Goal: Task Accomplishment & Management: Manage account settings

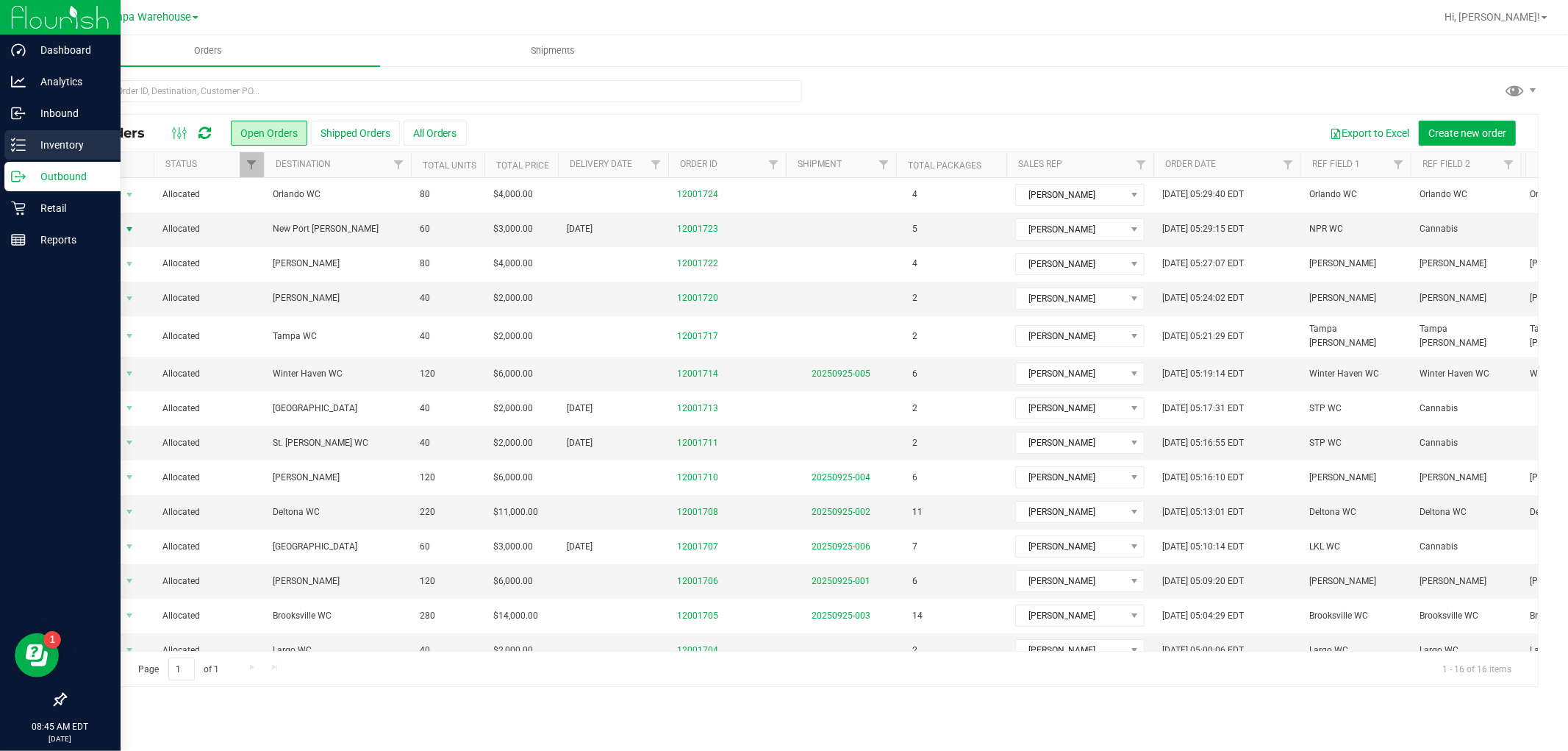
click at [57, 142] on p "Inventory" at bounding box center [70, 145] width 88 height 18
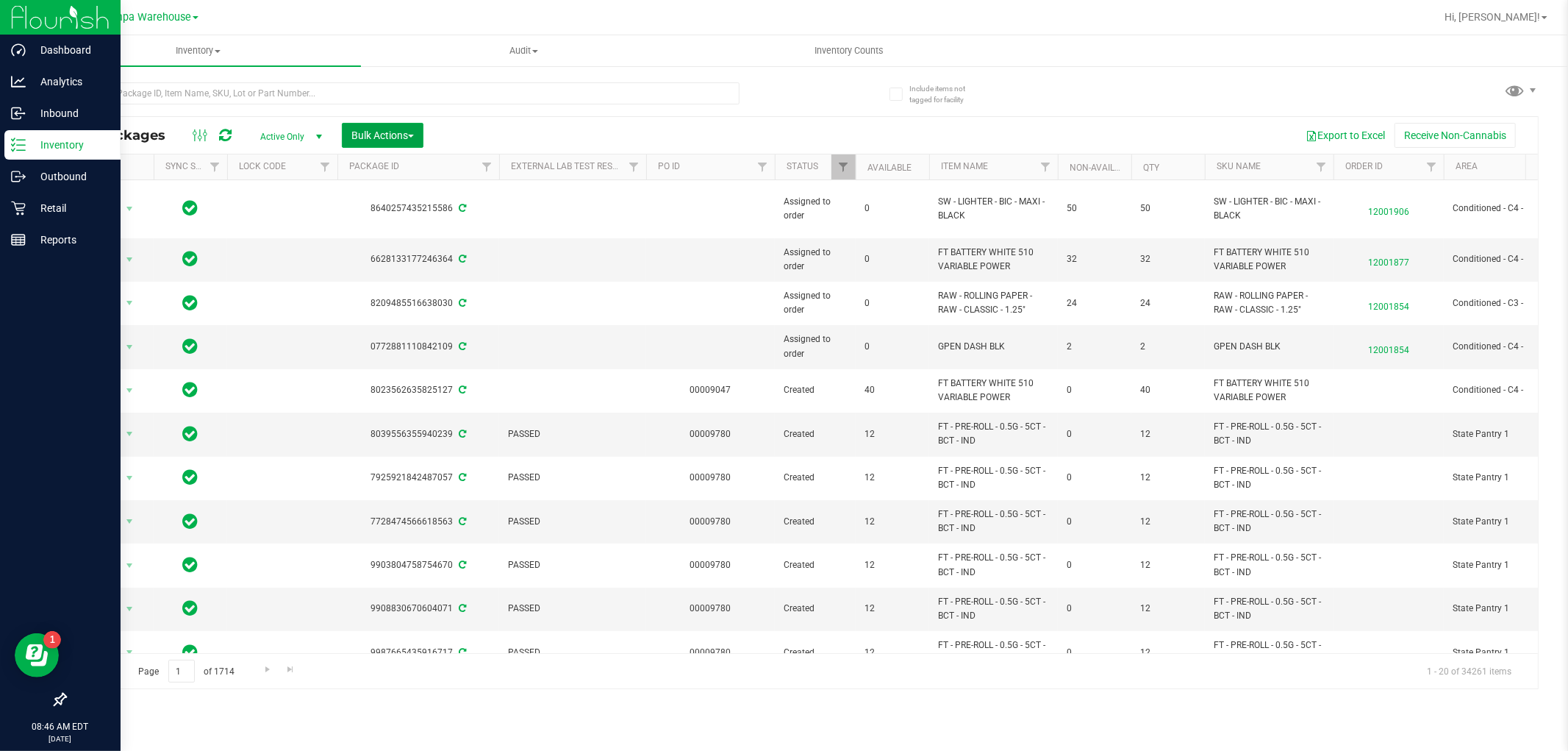
click at [404, 134] on span "Bulk Actions" at bounding box center [383, 135] width 63 height 12
click at [397, 170] on span "Add to outbound order" at bounding box center [400, 168] width 100 height 12
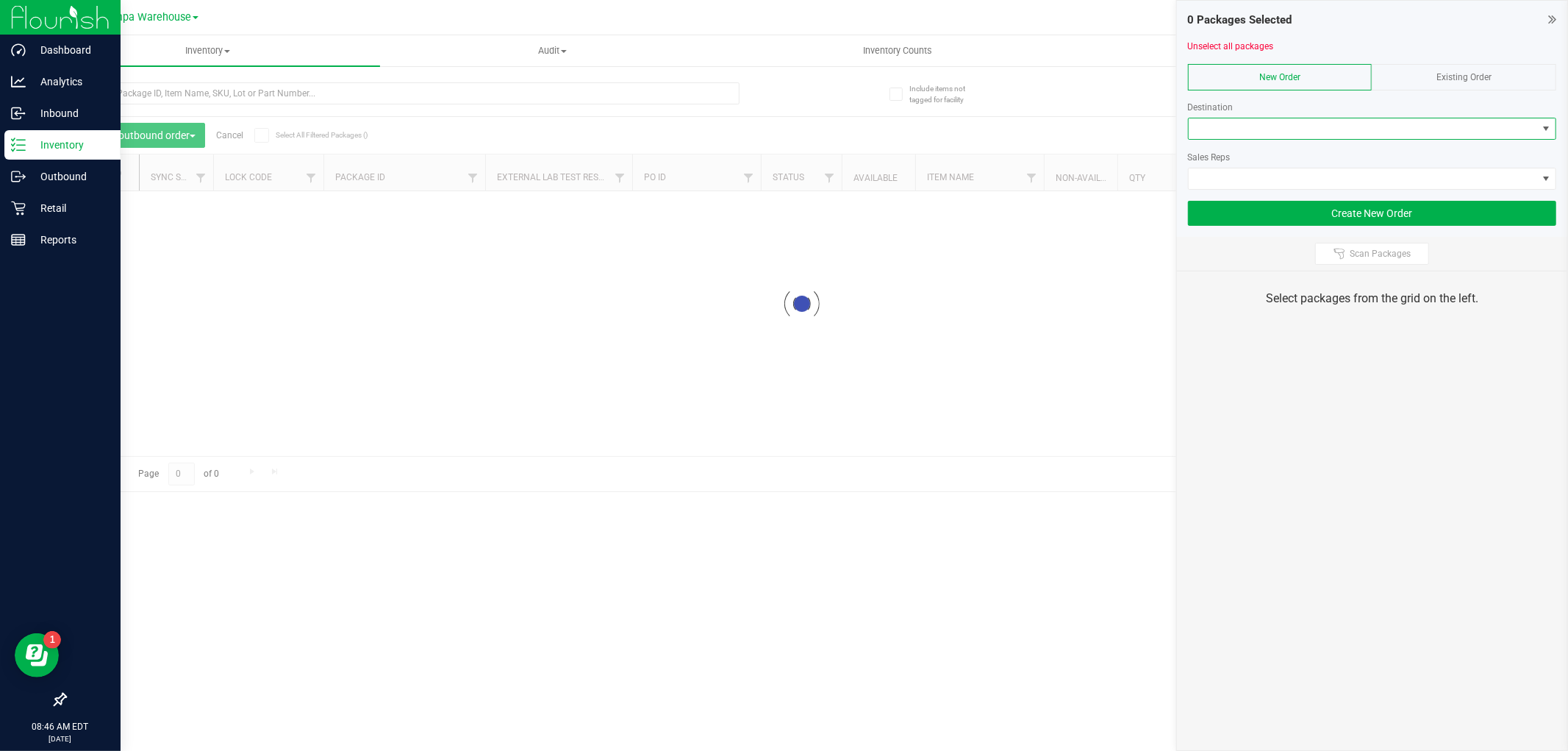
click at [1240, 122] on span at bounding box center [1363, 129] width 348 height 21
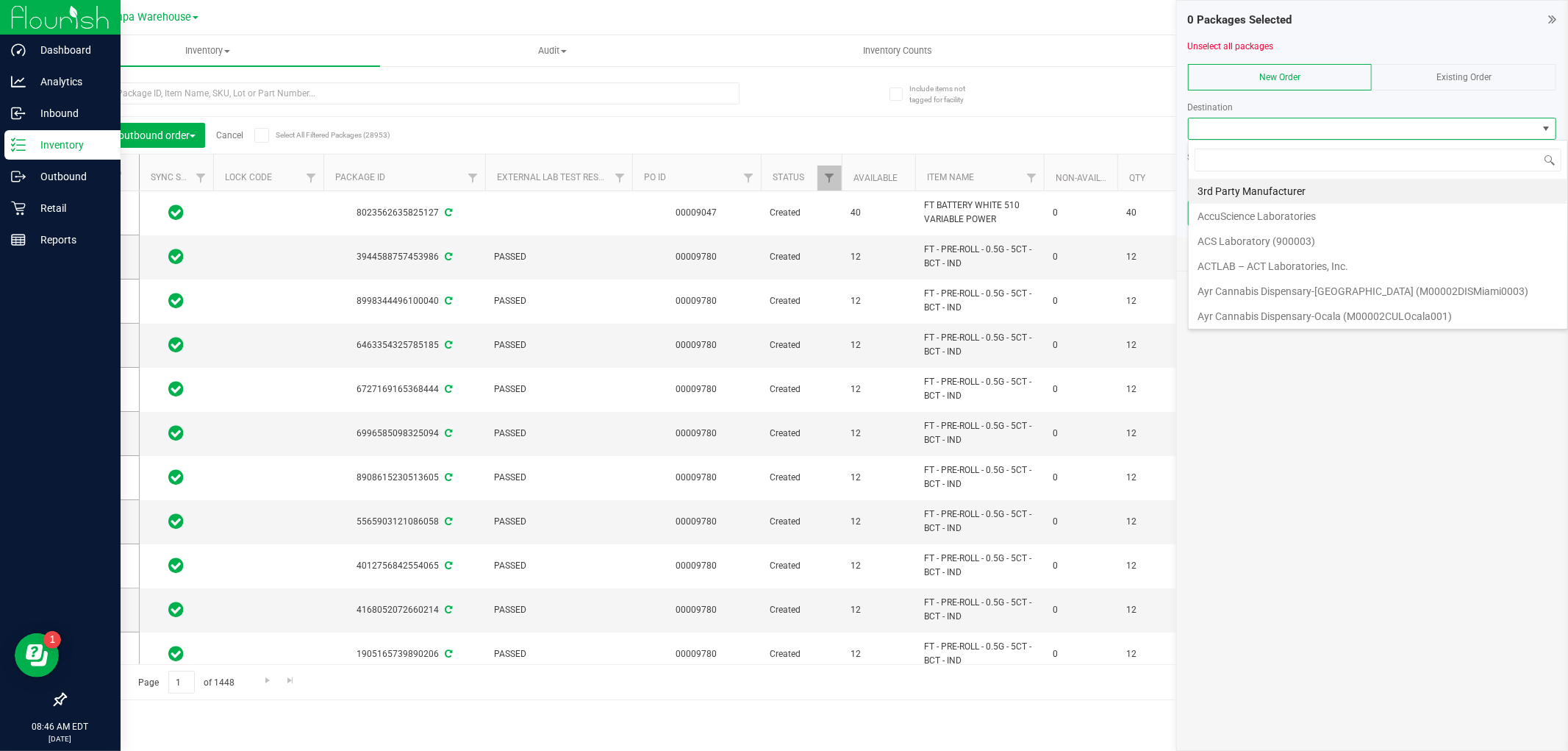
scroll to position [22, 369]
type input "NORTH"
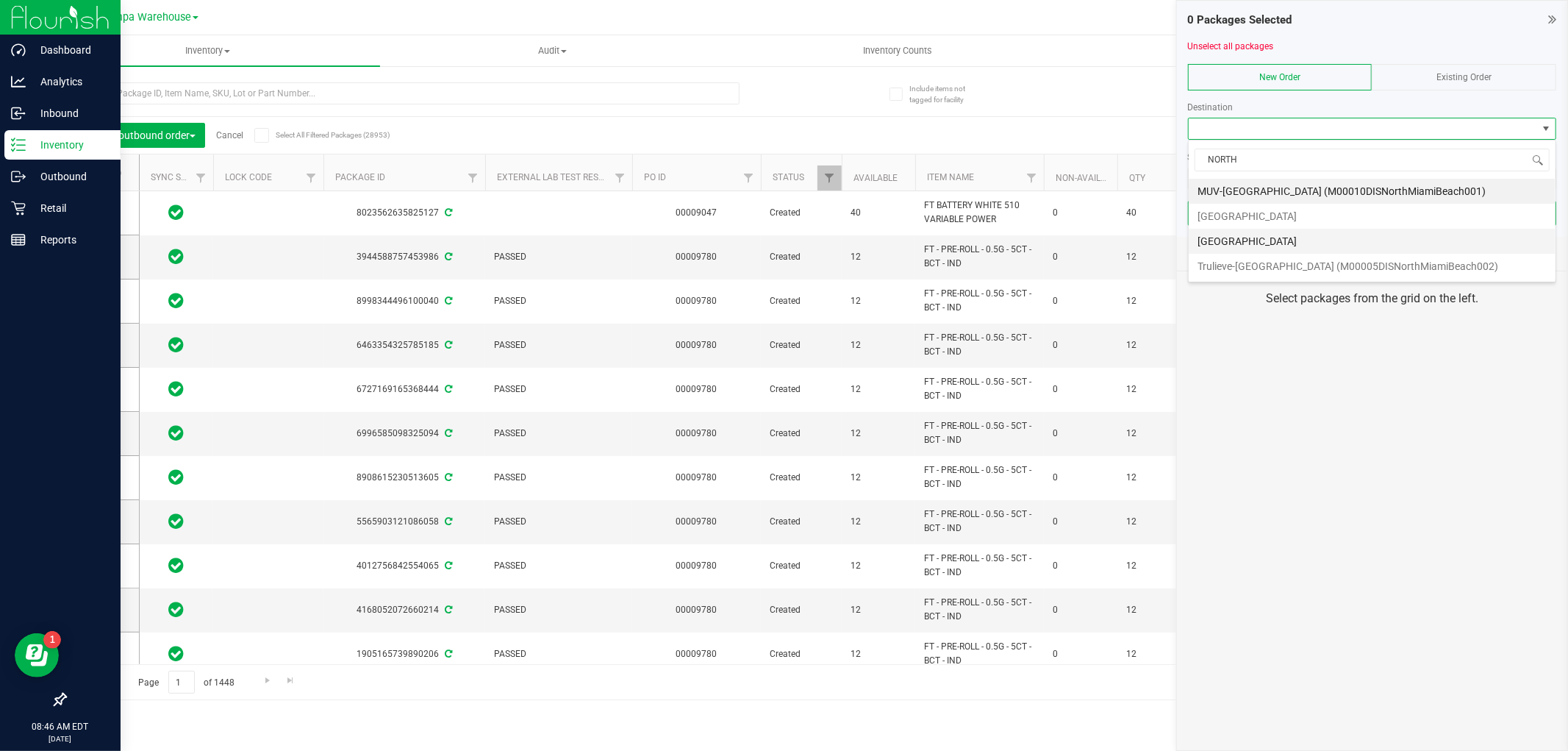
click at [1276, 244] on li "[GEOGRAPHIC_DATA]" at bounding box center [1372, 241] width 367 height 25
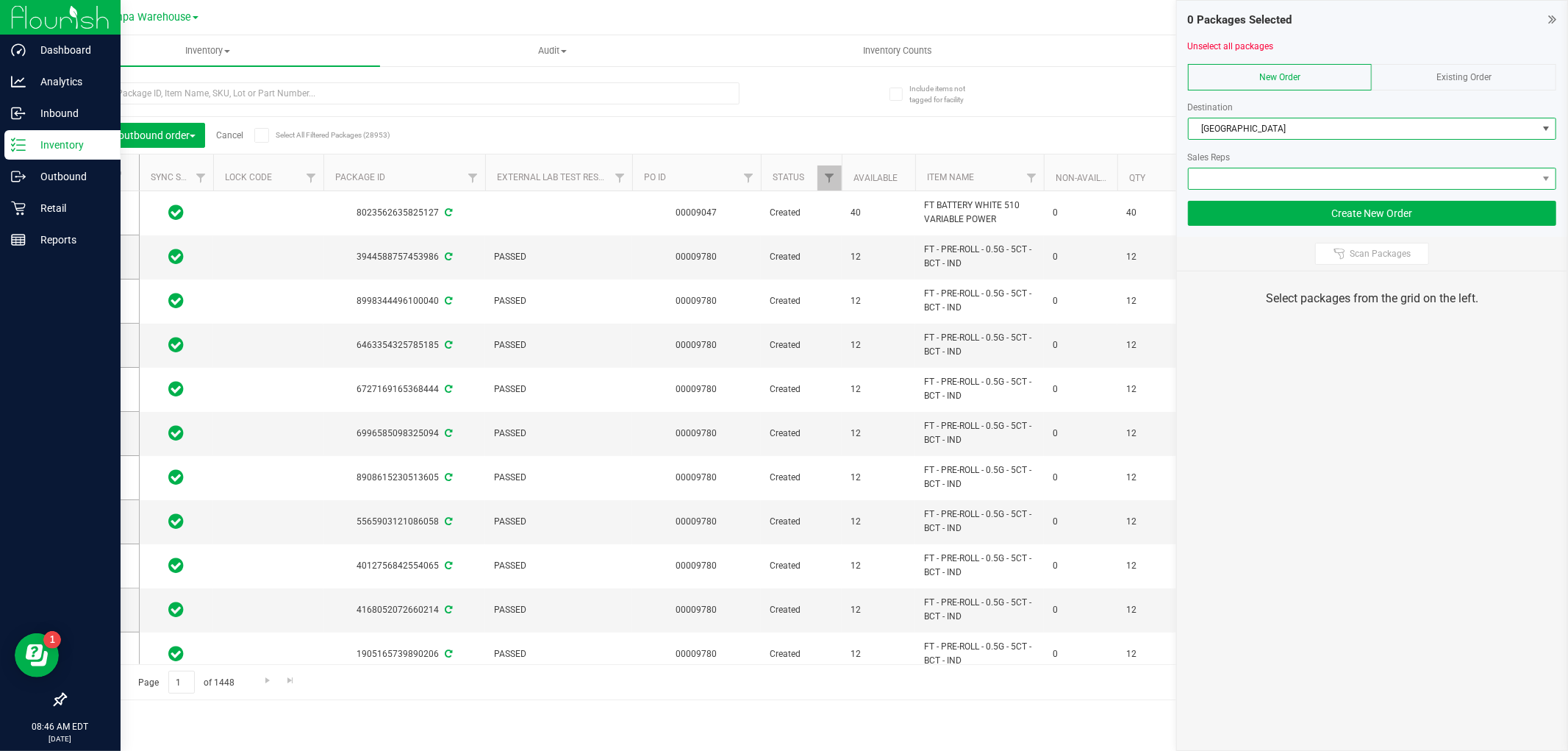
click at [1282, 177] on span at bounding box center [1363, 178] width 348 height 21
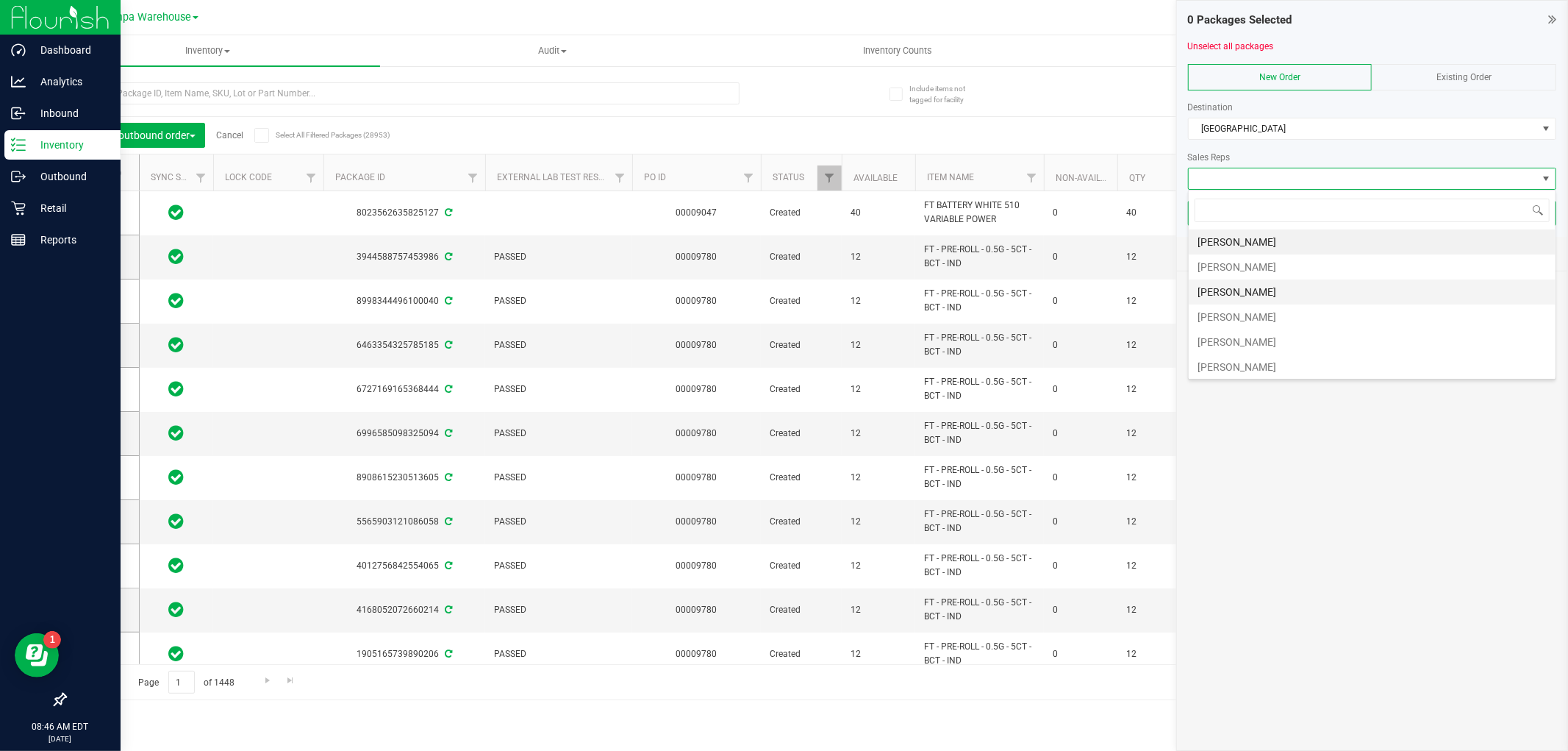
click at [1246, 289] on li "[PERSON_NAME]" at bounding box center [1372, 292] width 367 height 25
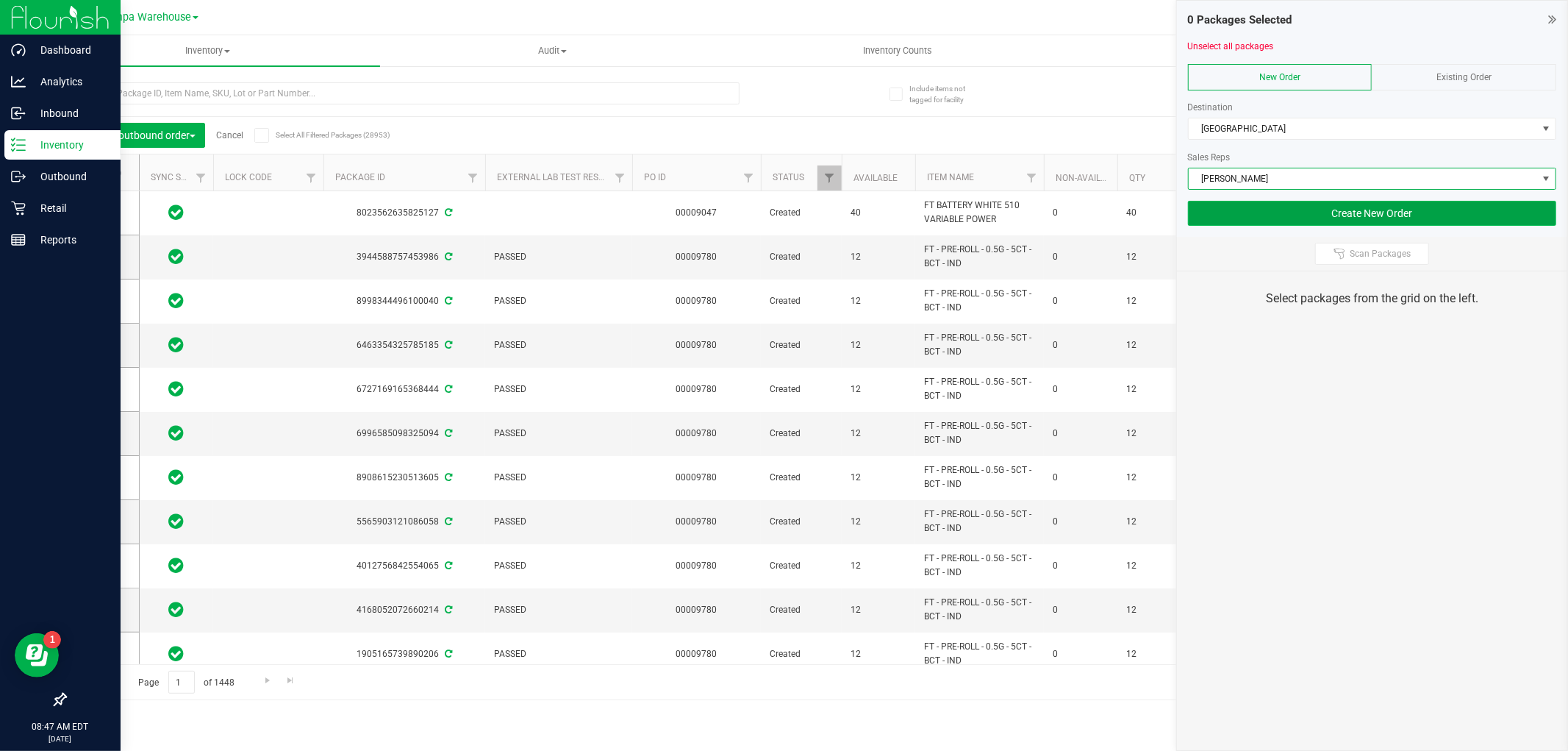
click at [1304, 217] on button "Create New Order" at bounding box center [1373, 213] width 369 height 25
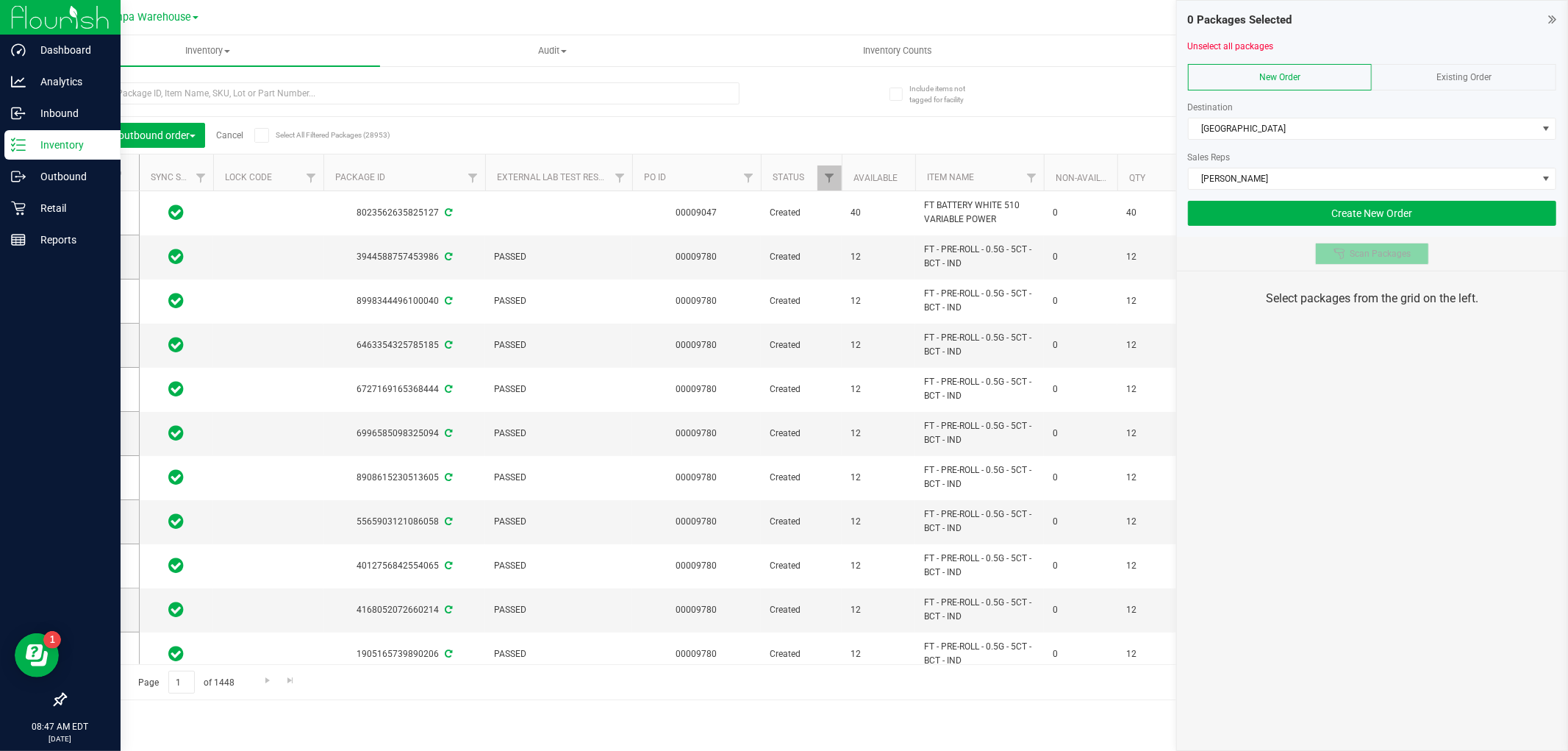
click at [1338, 258] on icon at bounding box center [1340, 253] width 12 height 12
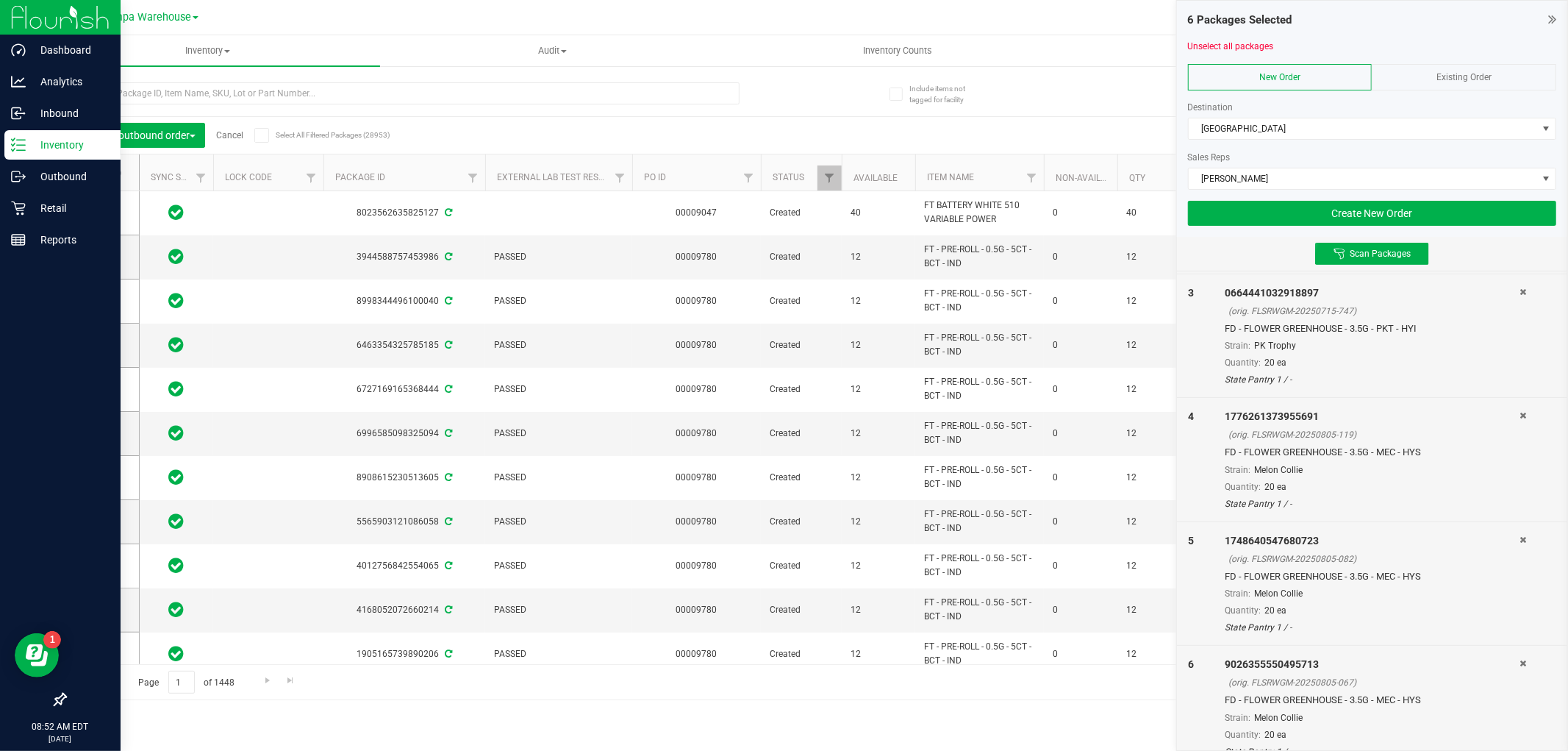
scroll to position [301, 0]
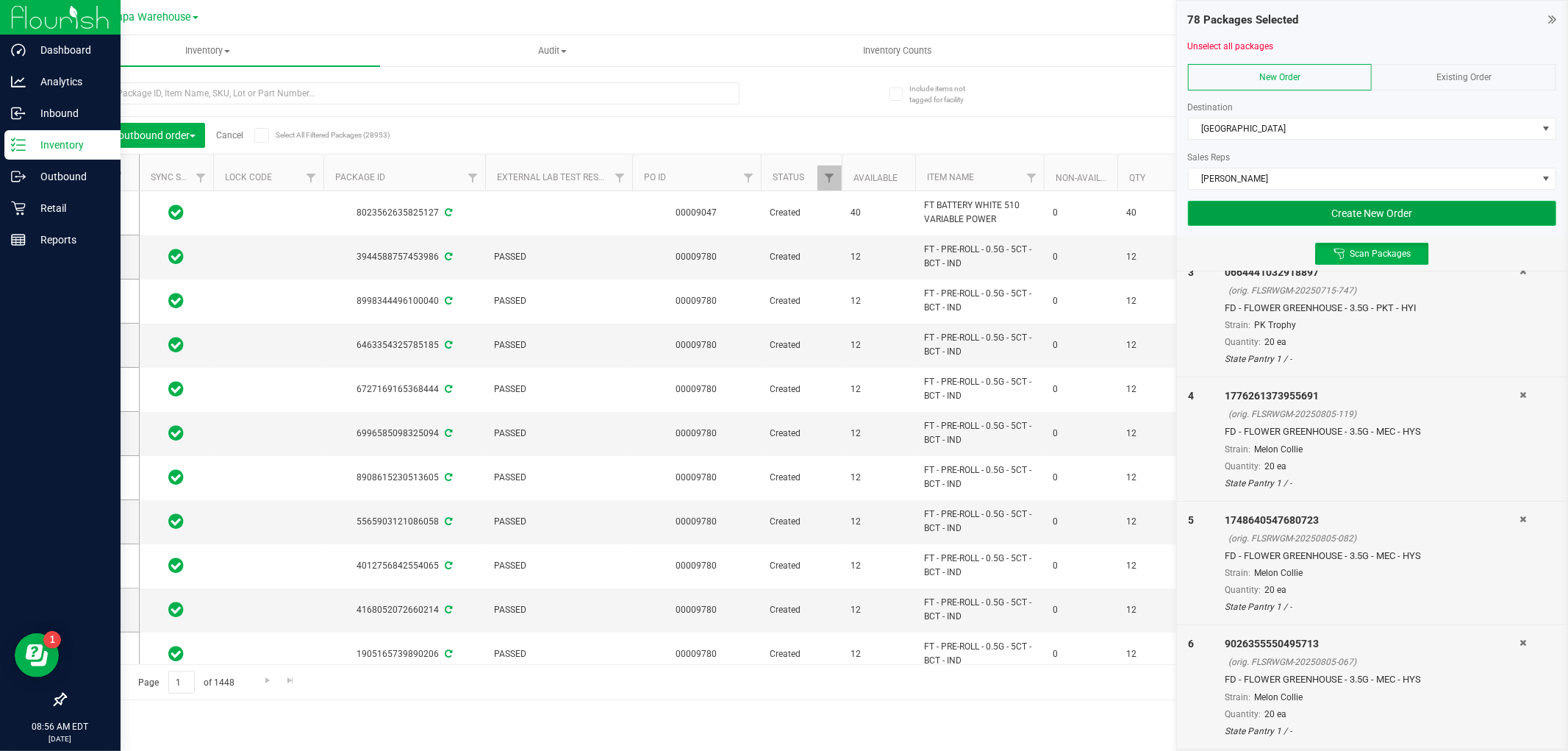
click at [1412, 204] on button "Create New Order" at bounding box center [1373, 213] width 369 height 25
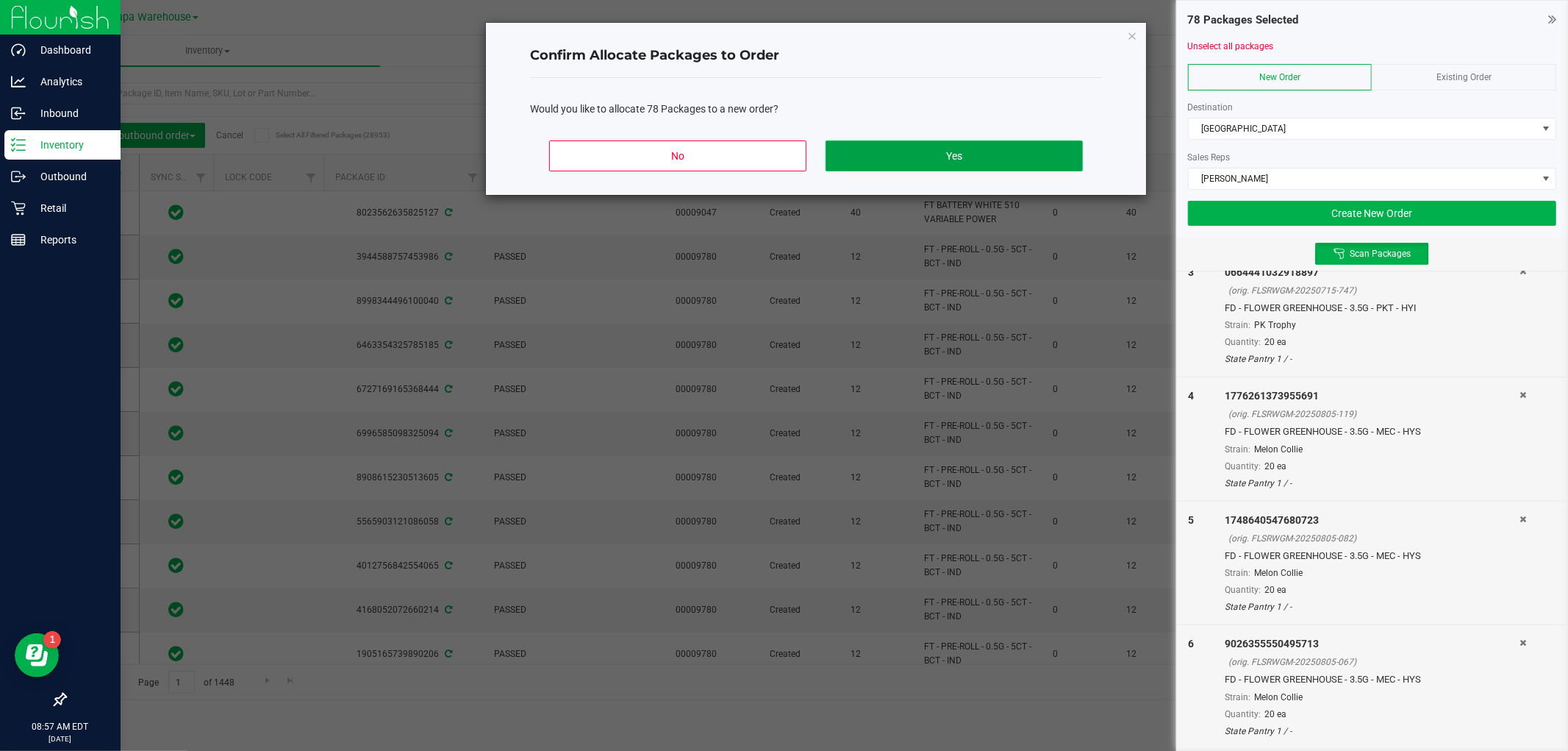
click at [938, 152] on button "Yes" at bounding box center [954, 156] width 257 height 31
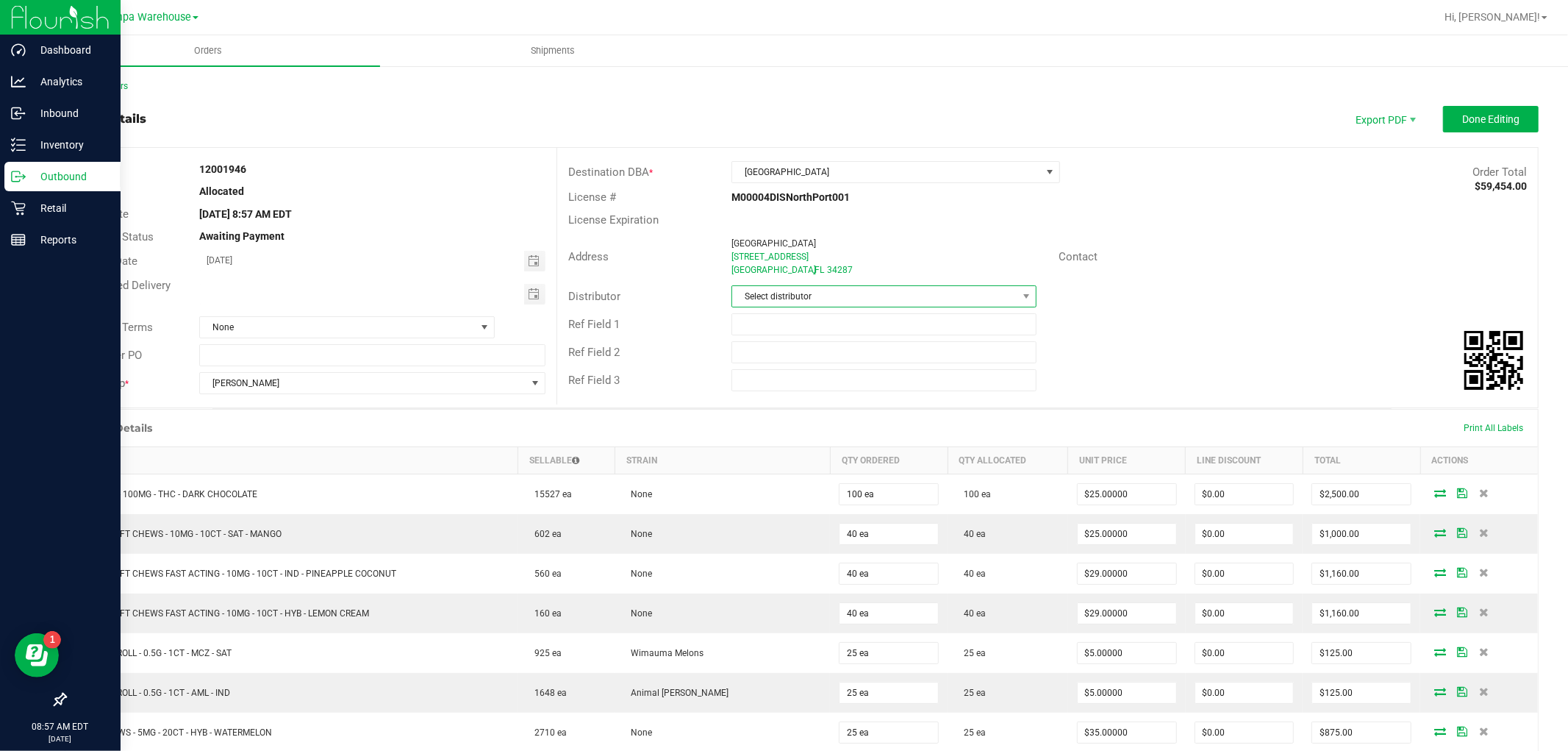
click at [890, 294] on span "Select distributor" at bounding box center [875, 296] width 285 height 21
type input "TAM"
click at [822, 386] on li "Tampa Warehouse" at bounding box center [877, 384] width 300 height 25
click at [791, 328] on input "text" at bounding box center [884, 324] width 305 height 22
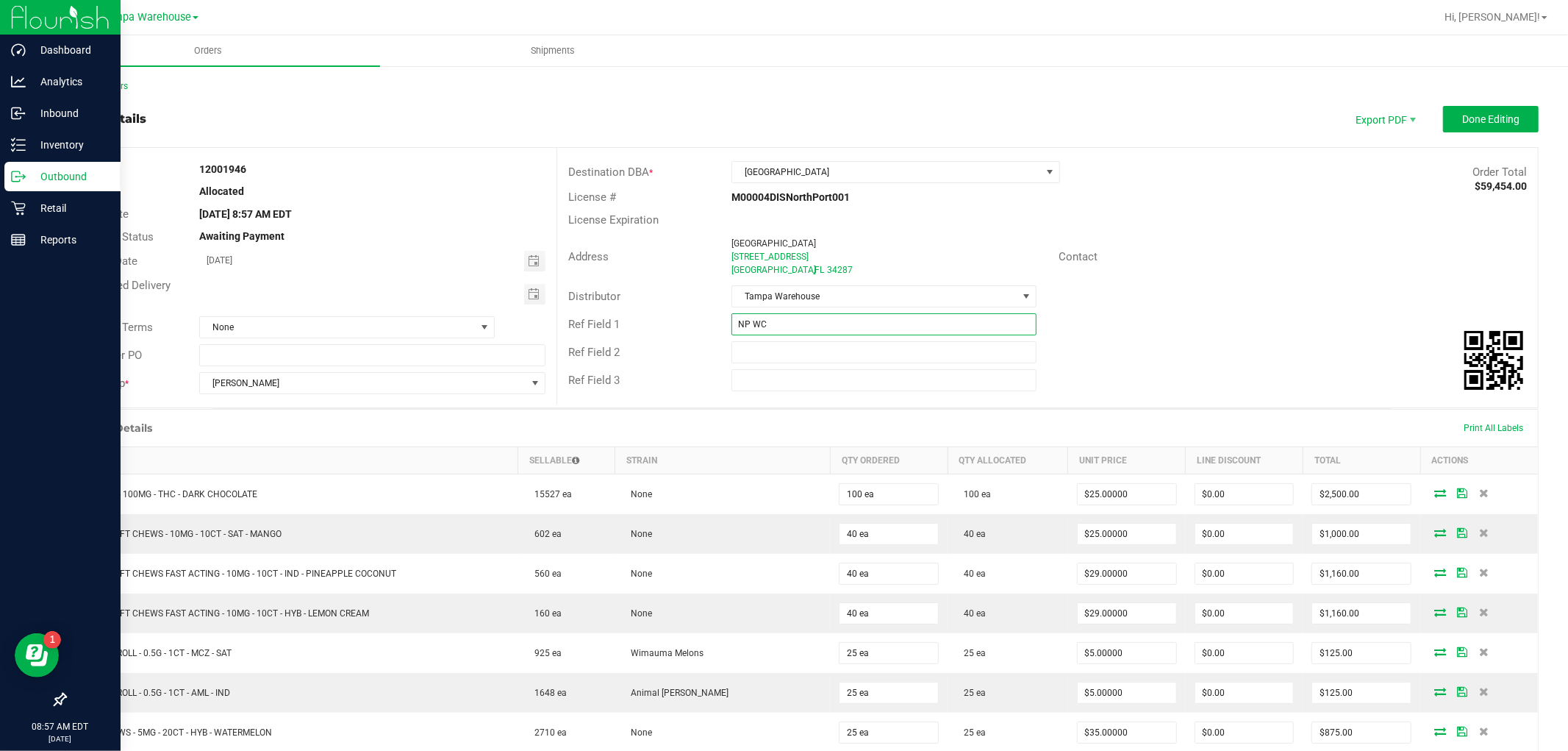
type input "NP WC"
click at [530, 291] on span "Toggle calendar" at bounding box center [534, 293] width 12 height 12
type input "CANNABIS"
click at [371, 441] on span "26" at bounding box center [372, 441] width 22 height 22
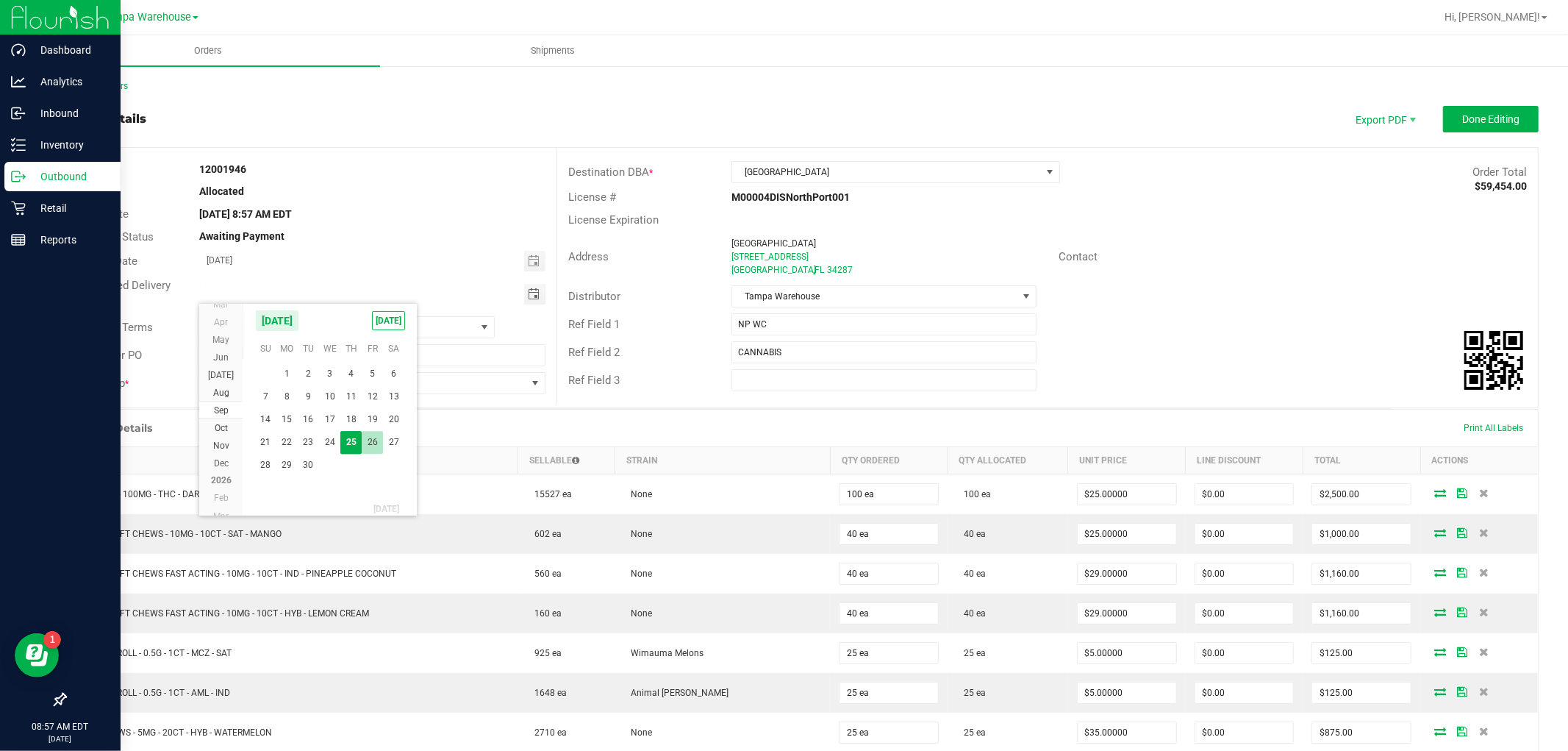
type input "[DATE]"
click at [1504, 122] on span "Done Editing" at bounding box center [1491, 118] width 57 height 12
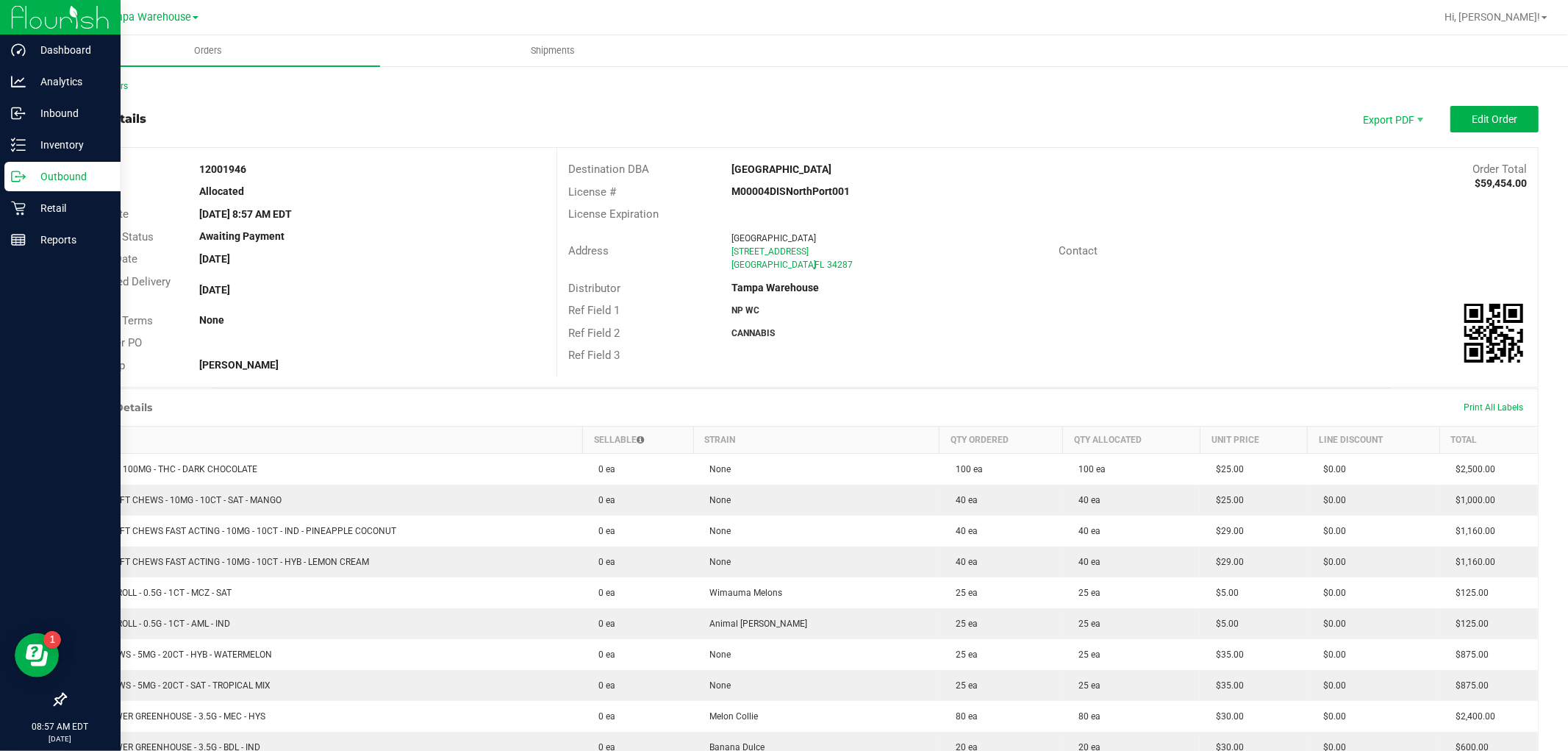
click at [50, 172] on p "Outbound" at bounding box center [70, 177] width 88 height 18
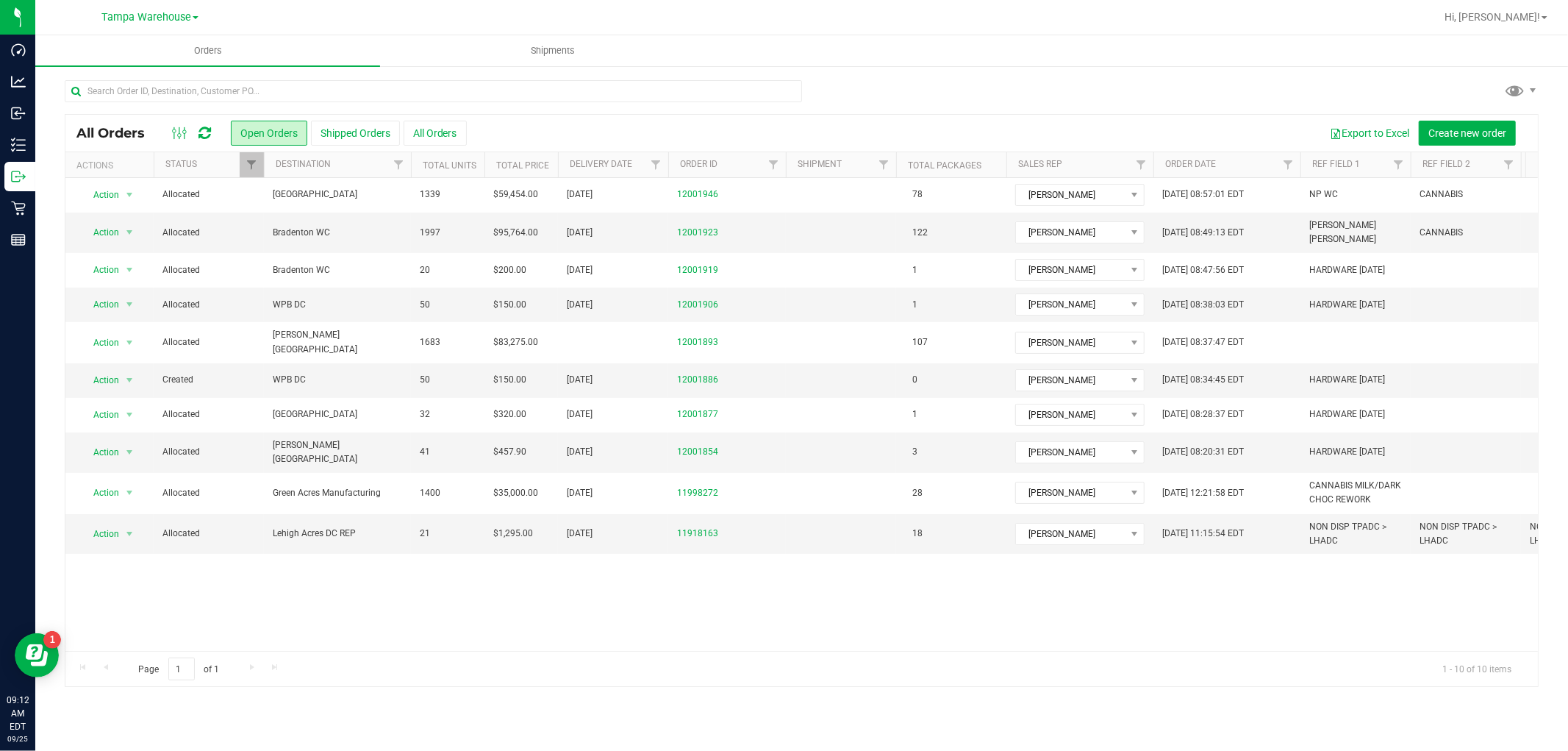
click at [204, 129] on icon at bounding box center [204, 132] width 12 height 15
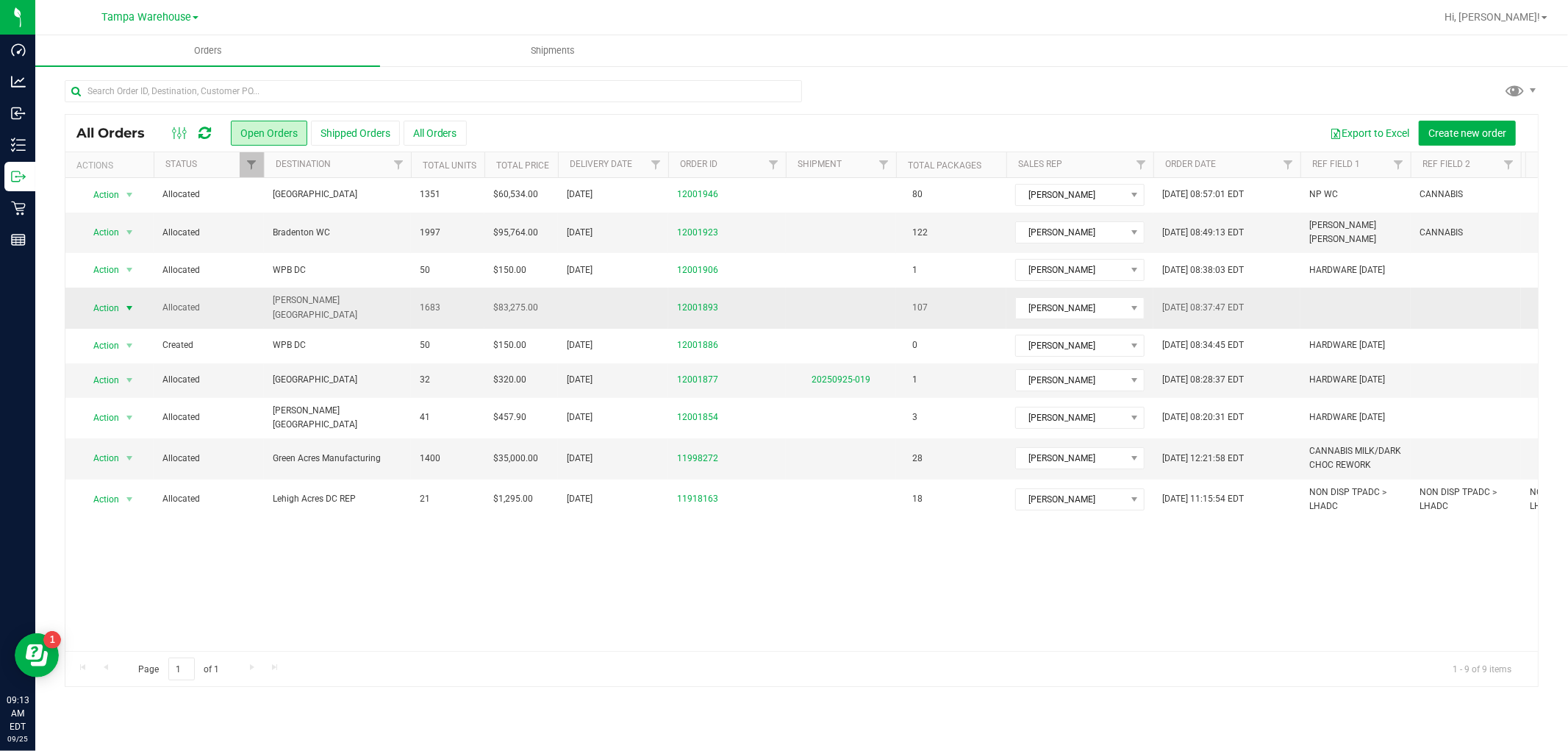
click at [118, 299] on span "Action" at bounding box center [100, 308] width 39 height 21
click at [139, 368] on li "Edit order" at bounding box center [136, 368] width 110 height 22
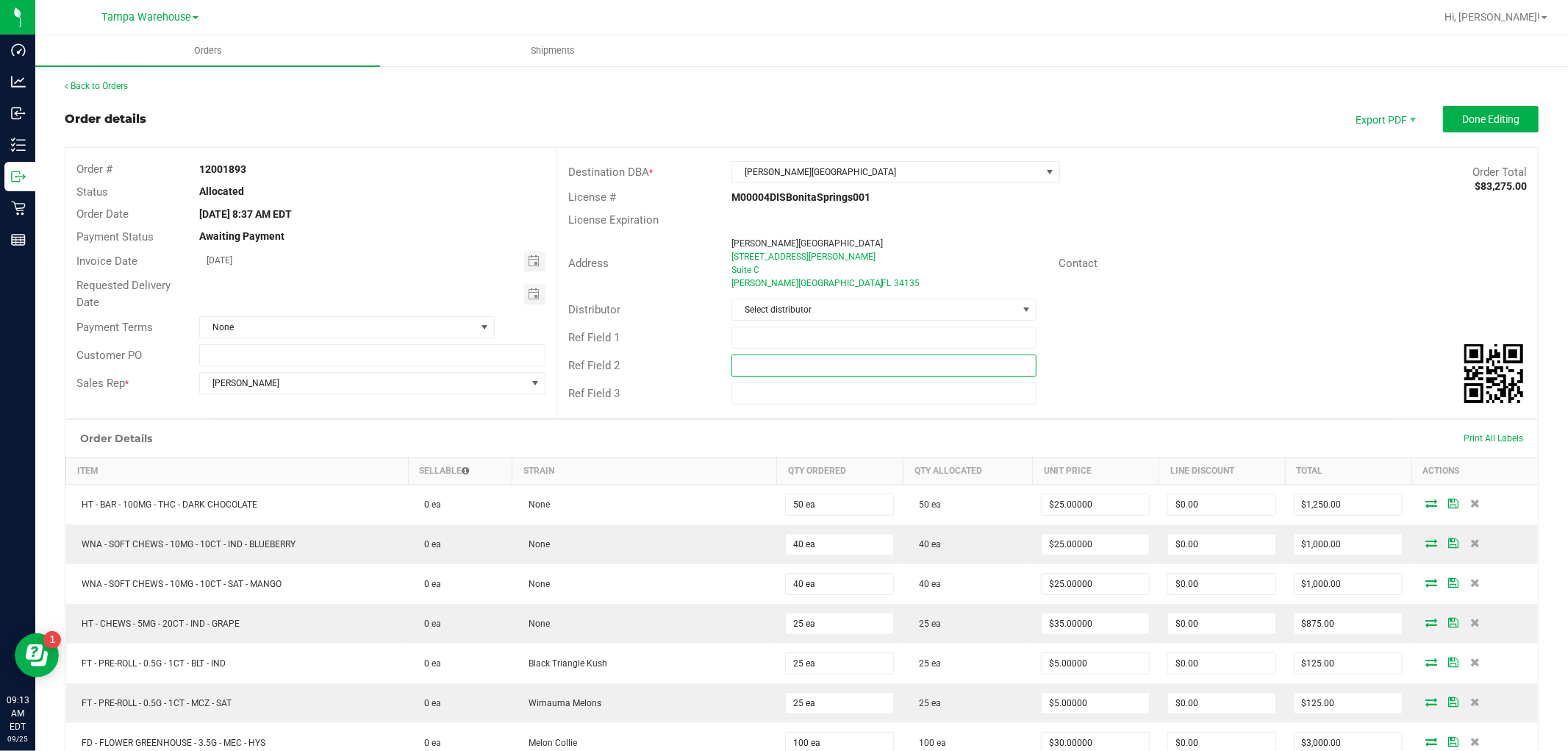
click at [783, 368] on input "text" at bounding box center [884, 365] width 305 height 22
paste input "cannabis"
type input "cannabis"
click at [788, 342] on input "text" at bounding box center [884, 338] width 305 height 22
type input "b"
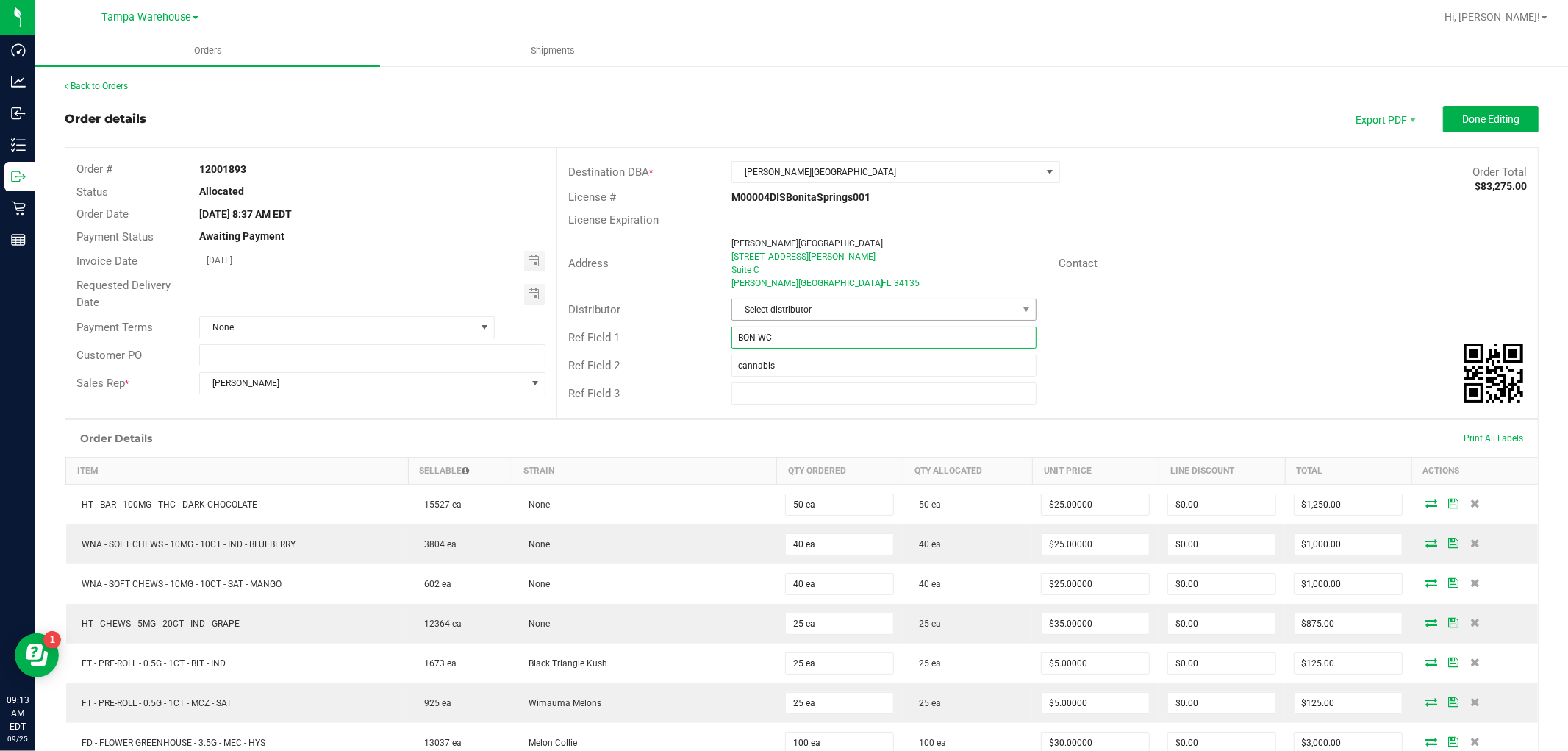
type input "BON WC"
click at [801, 312] on span "Select distributor" at bounding box center [875, 309] width 285 height 21
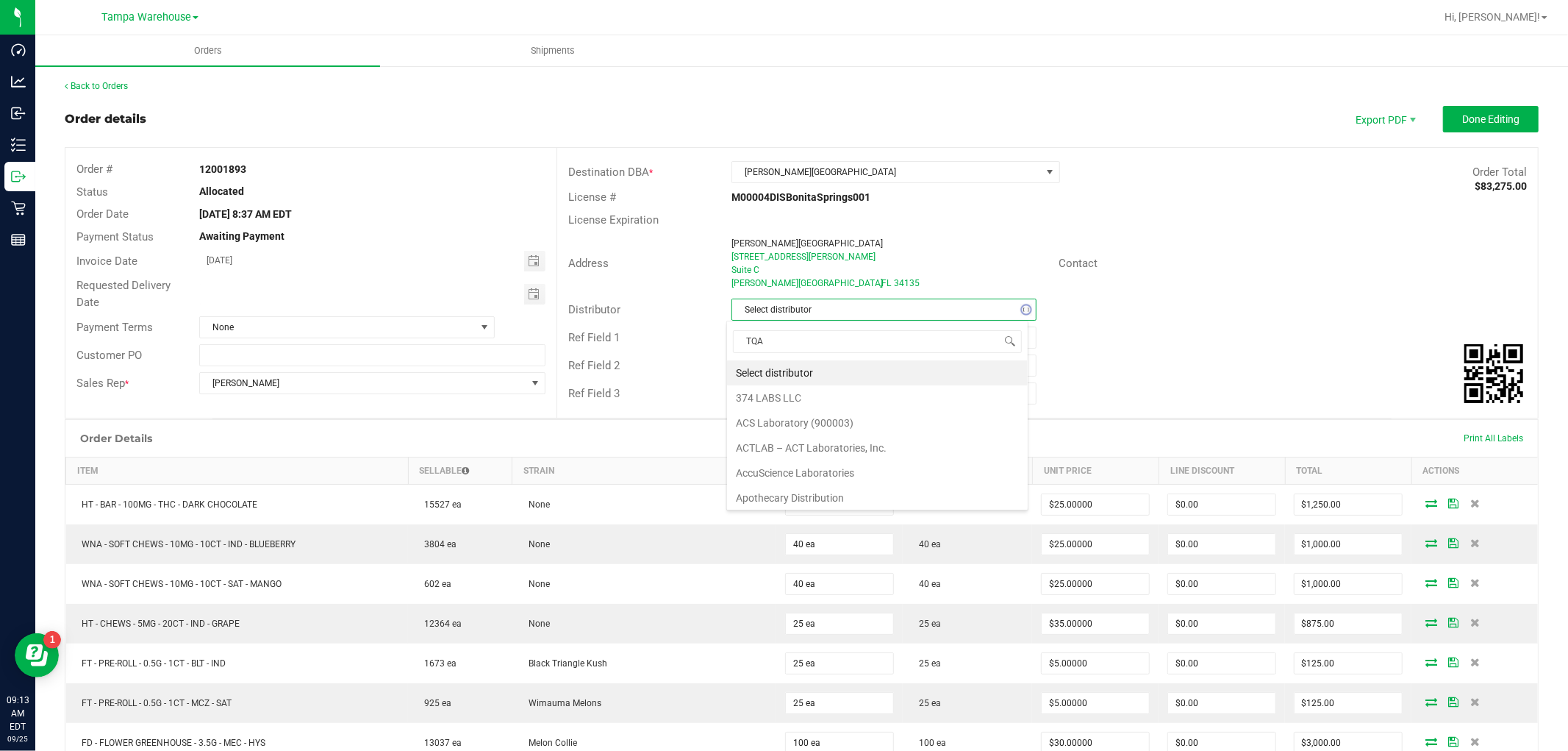
scroll to position [22, 302]
type input "TAM"
click at [811, 398] on li "Tampa Warehouse" at bounding box center [877, 398] width 300 height 25
click at [537, 295] on span "Toggle calendar" at bounding box center [535, 294] width 22 height 21
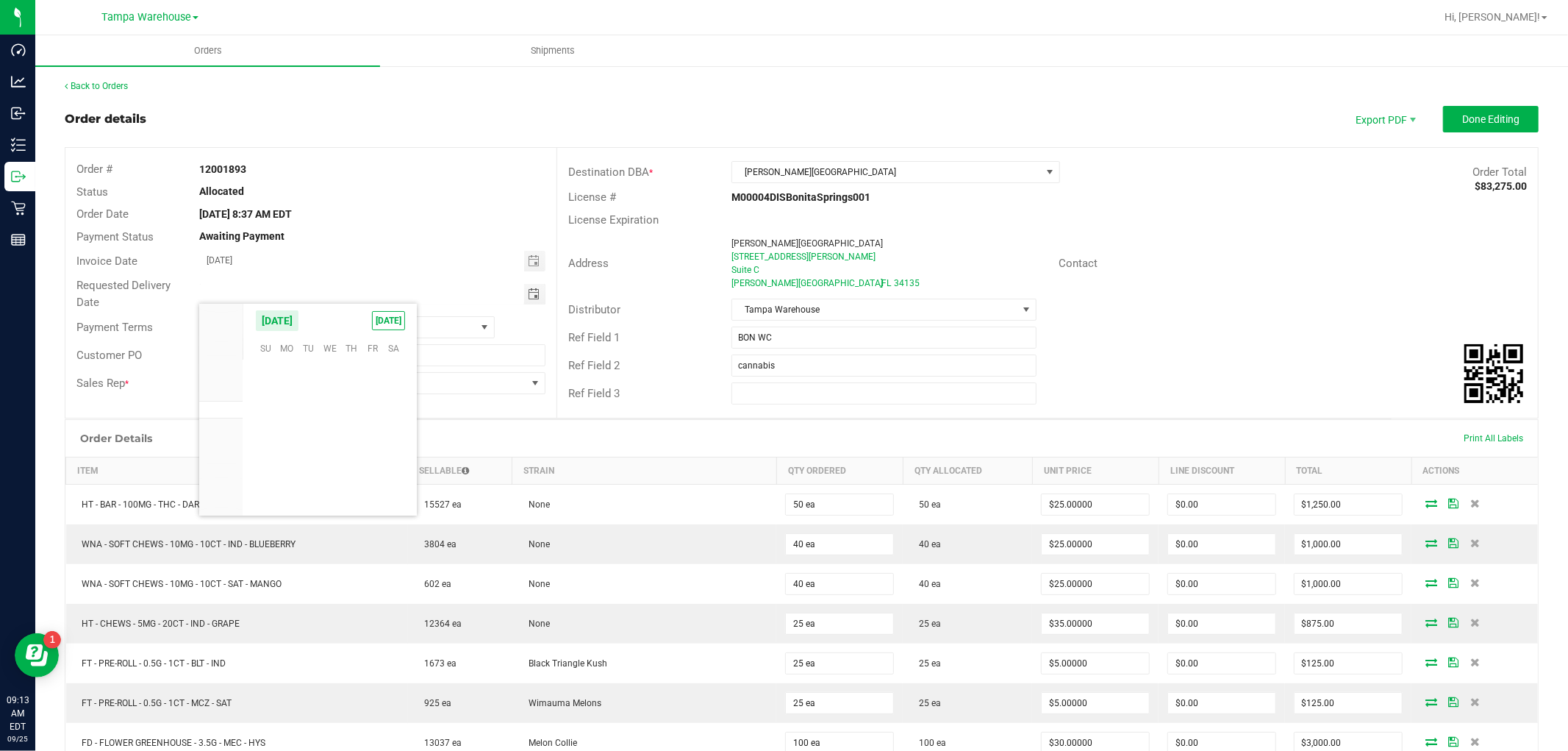
scroll to position [238439, 0]
click at [370, 440] on span "26" at bounding box center [372, 441] width 22 height 22
type input "[DATE]"
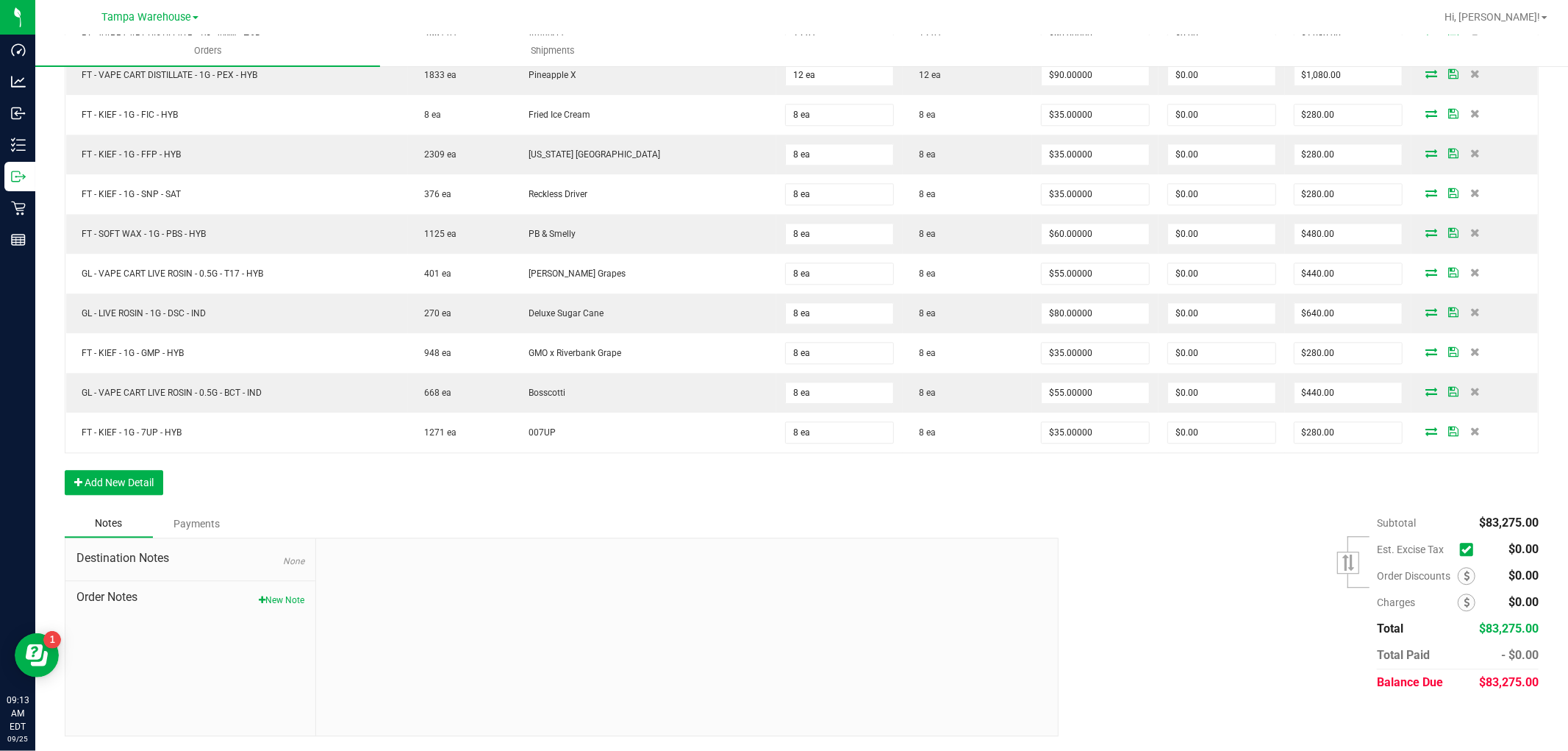
scroll to position [0, 0]
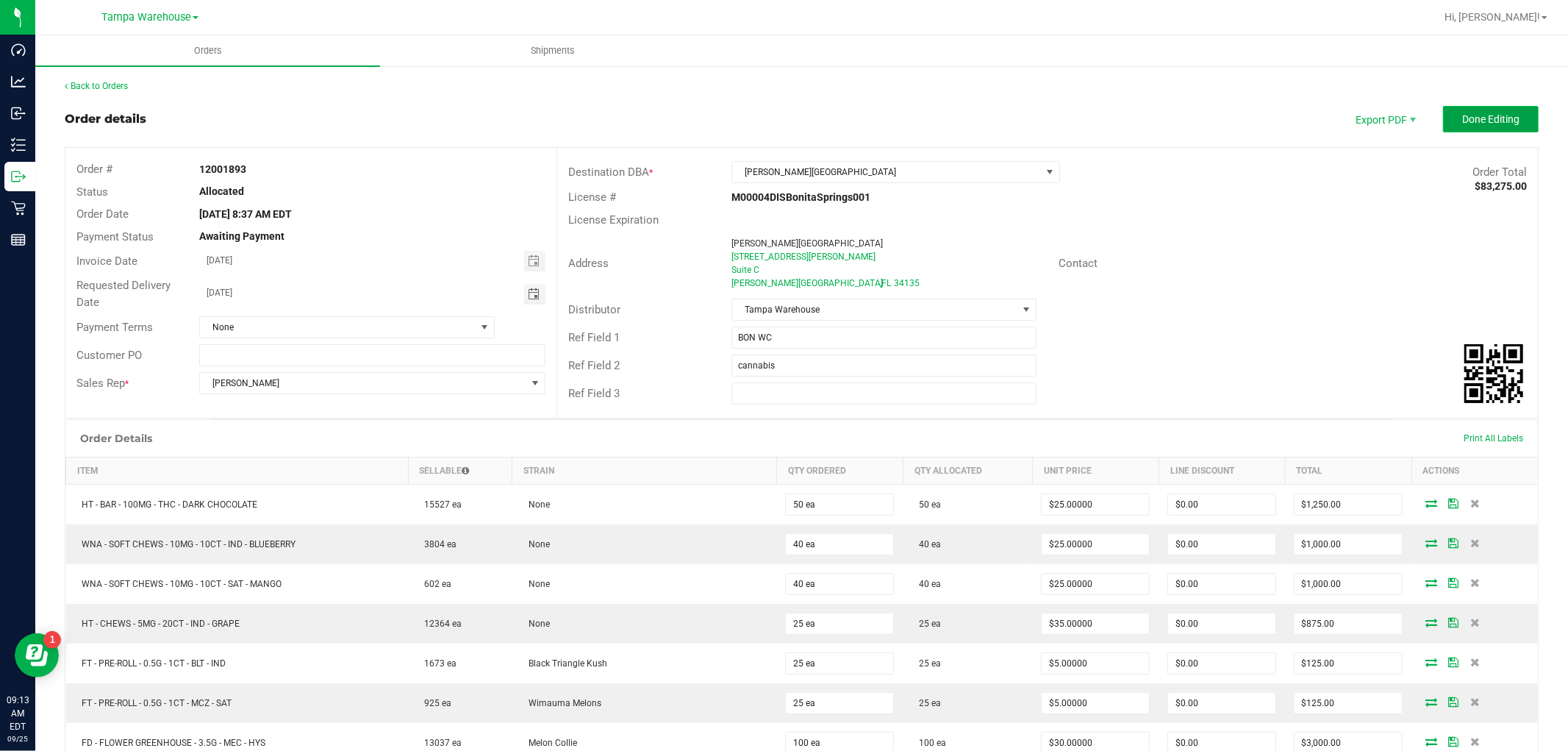
click at [1472, 118] on span "Done Editing" at bounding box center [1491, 118] width 57 height 12
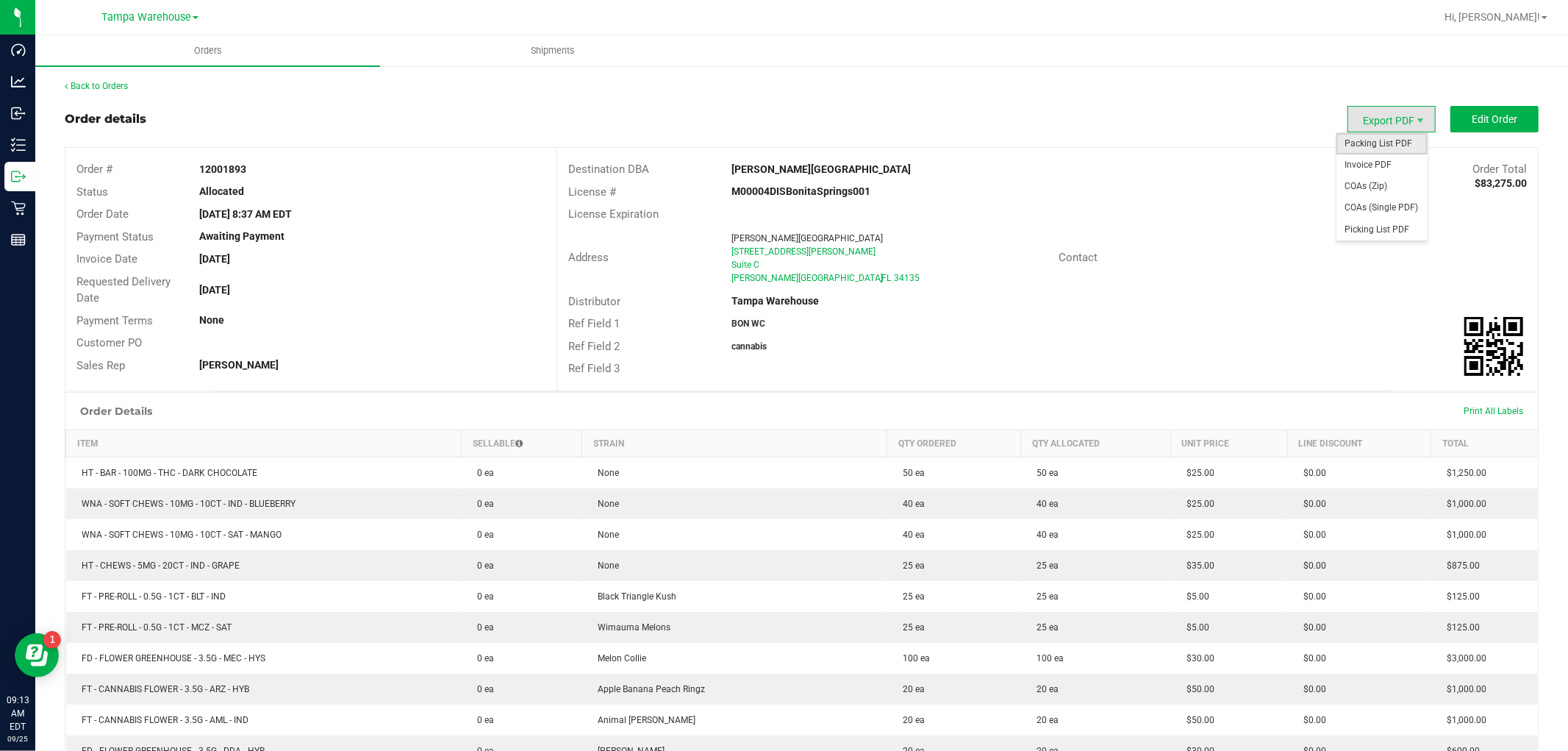
click at [1378, 143] on span "Packing List PDF" at bounding box center [1382, 144] width 91 height 22
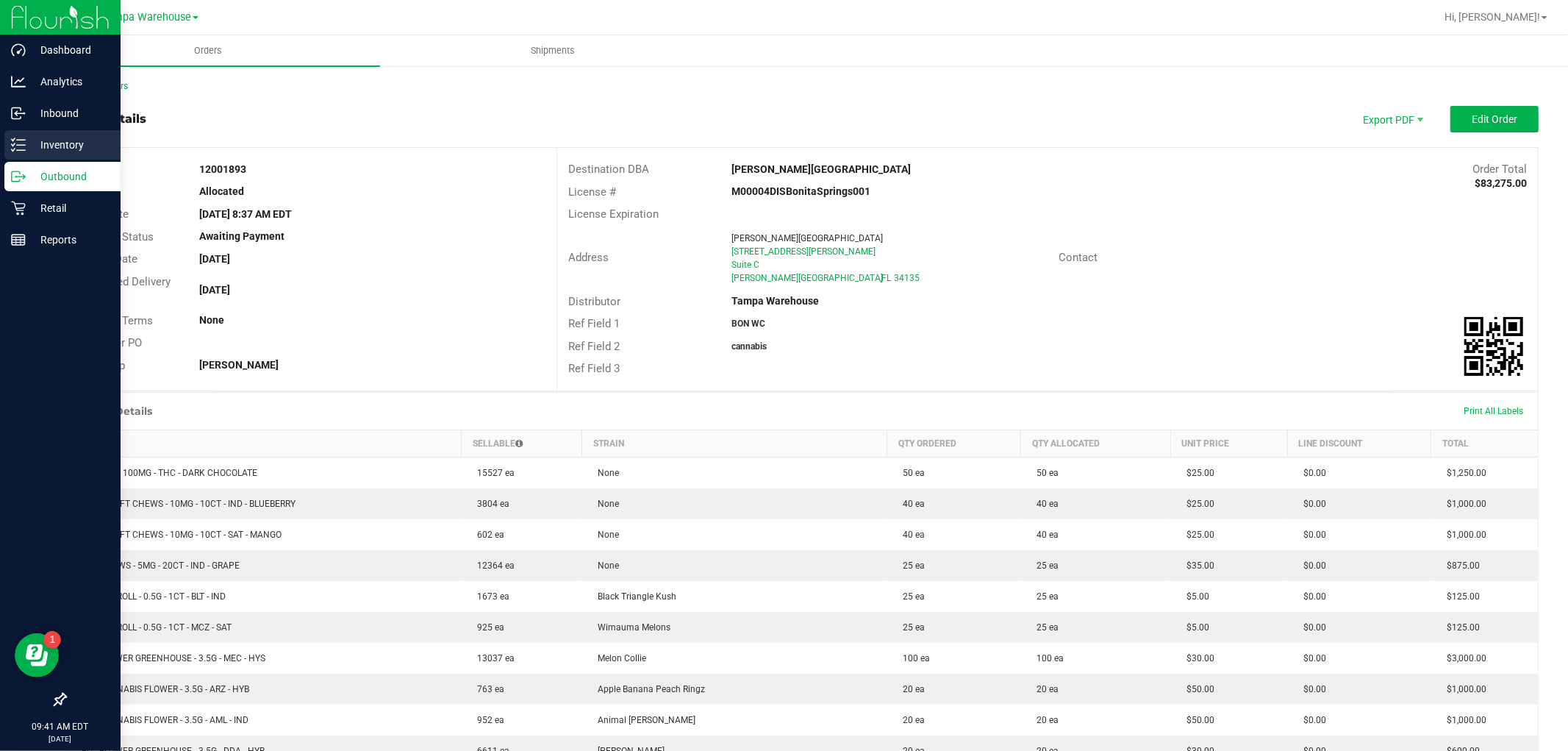
click at [66, 139] on p "Inventory" at bounding box center [70, 145] width 88 height 18
click at [35, 179] on p "Outbound" at bounding box center [70, 177] width 88 height 18
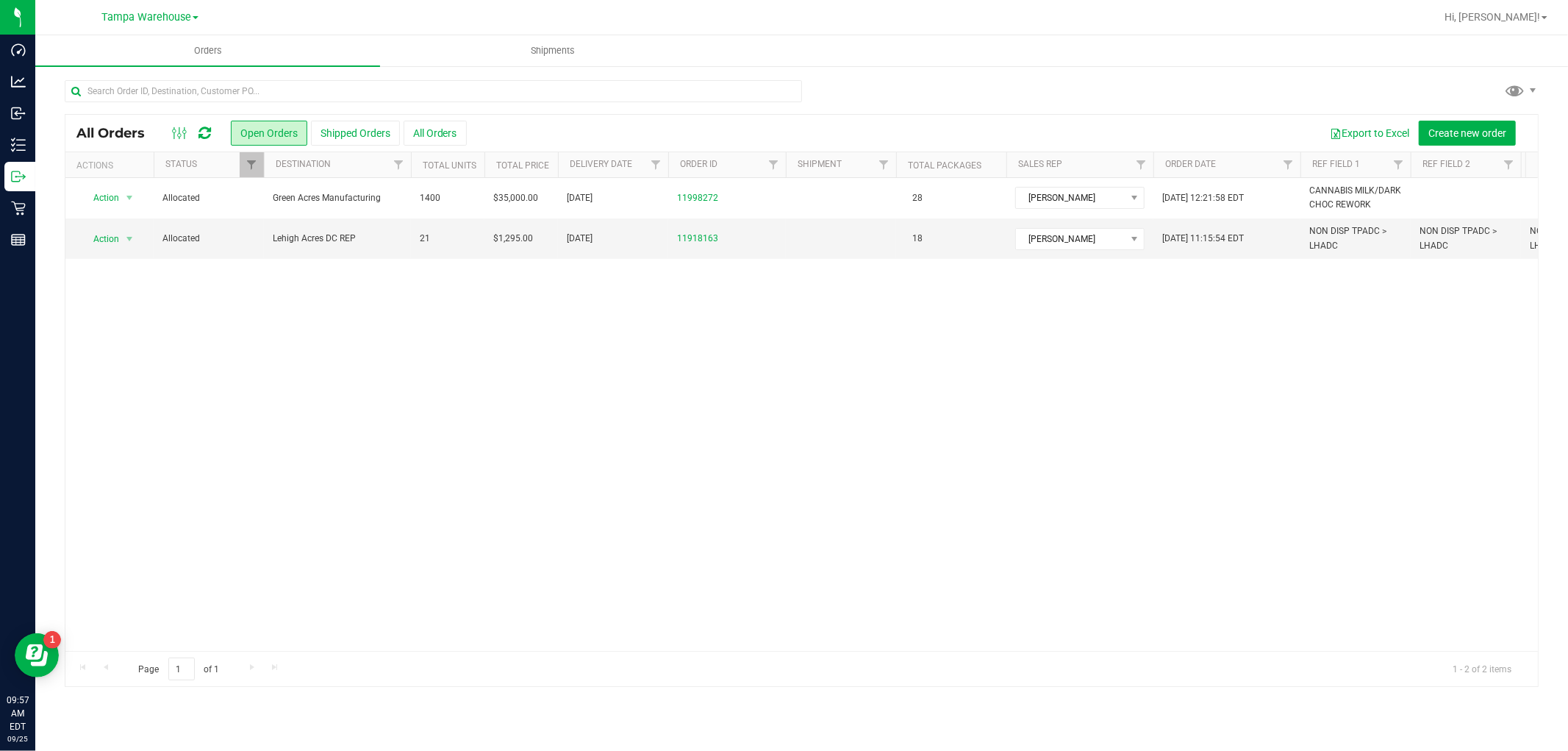
click at [213, 134] on div at bounding box center [192, 132] width 50 height 18
click at [197, 134] on div at bounding box center [192, 132] width 50 height 18
click at [206, 130] on icon at bounding box center [204, 132] width 12 height 15
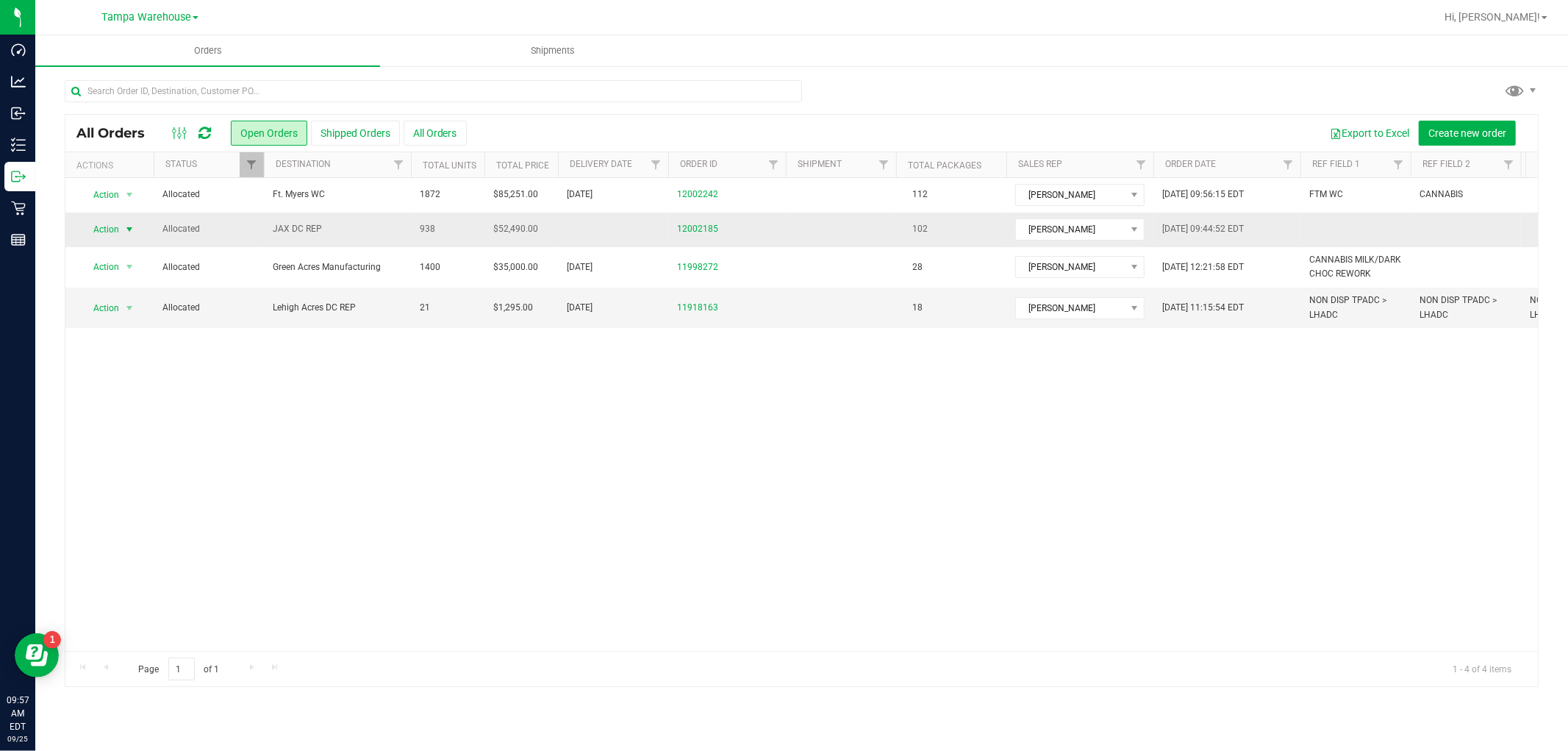
click at [118, 225] on span "Action" at bounding box center [100, 229] width 39 height 21
click at [131, 299] on li "Edit order" at bounding box center [136, 298] width 110 height 22
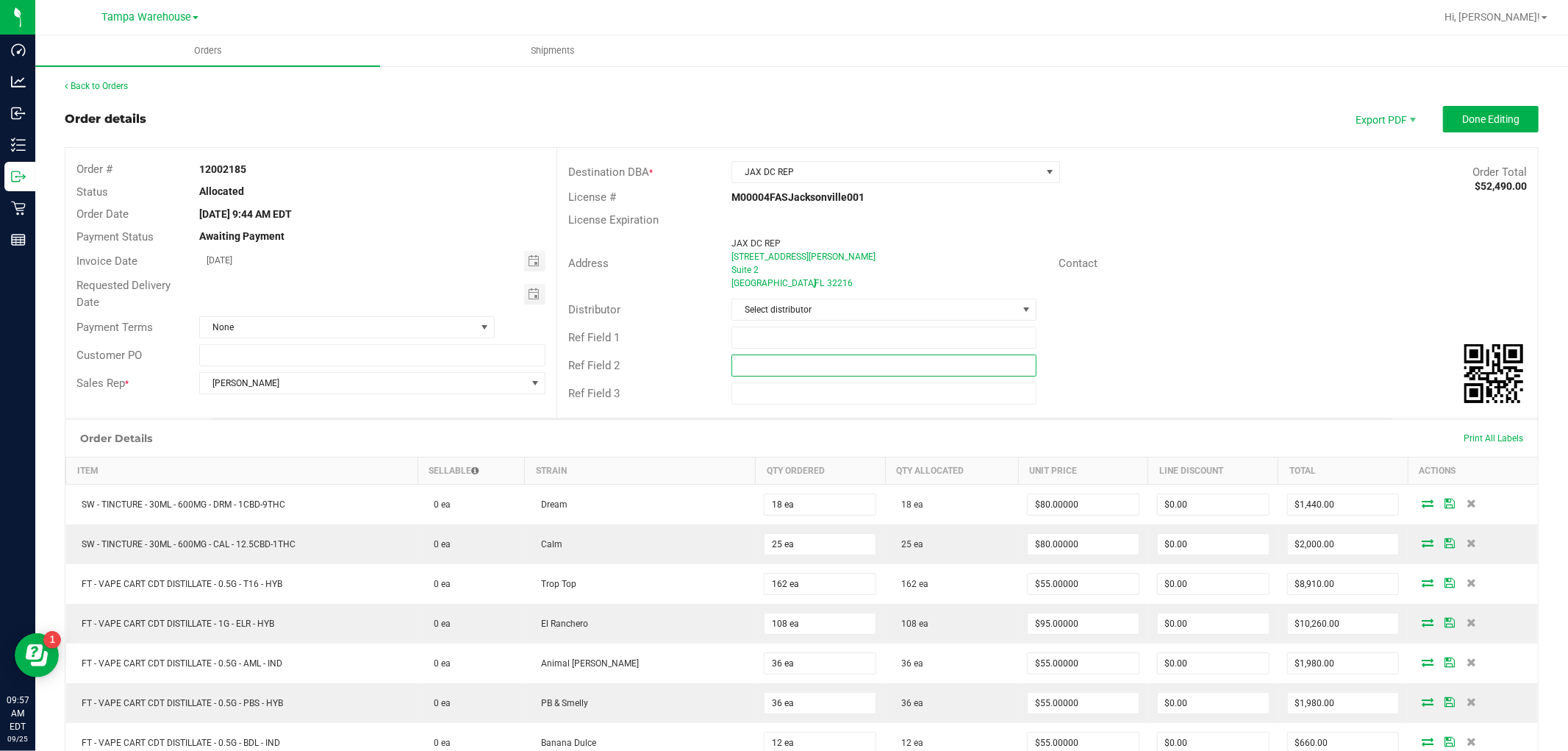
click at [757, 376] on input "text" at bounding box center [884, 365] width 305 height 22
paste input "cannabis"
type input "cannabis"
click at [765, 334] on input "text" at bounding box center [884, 338] width 305 height 22
type input "jax dc pg1"
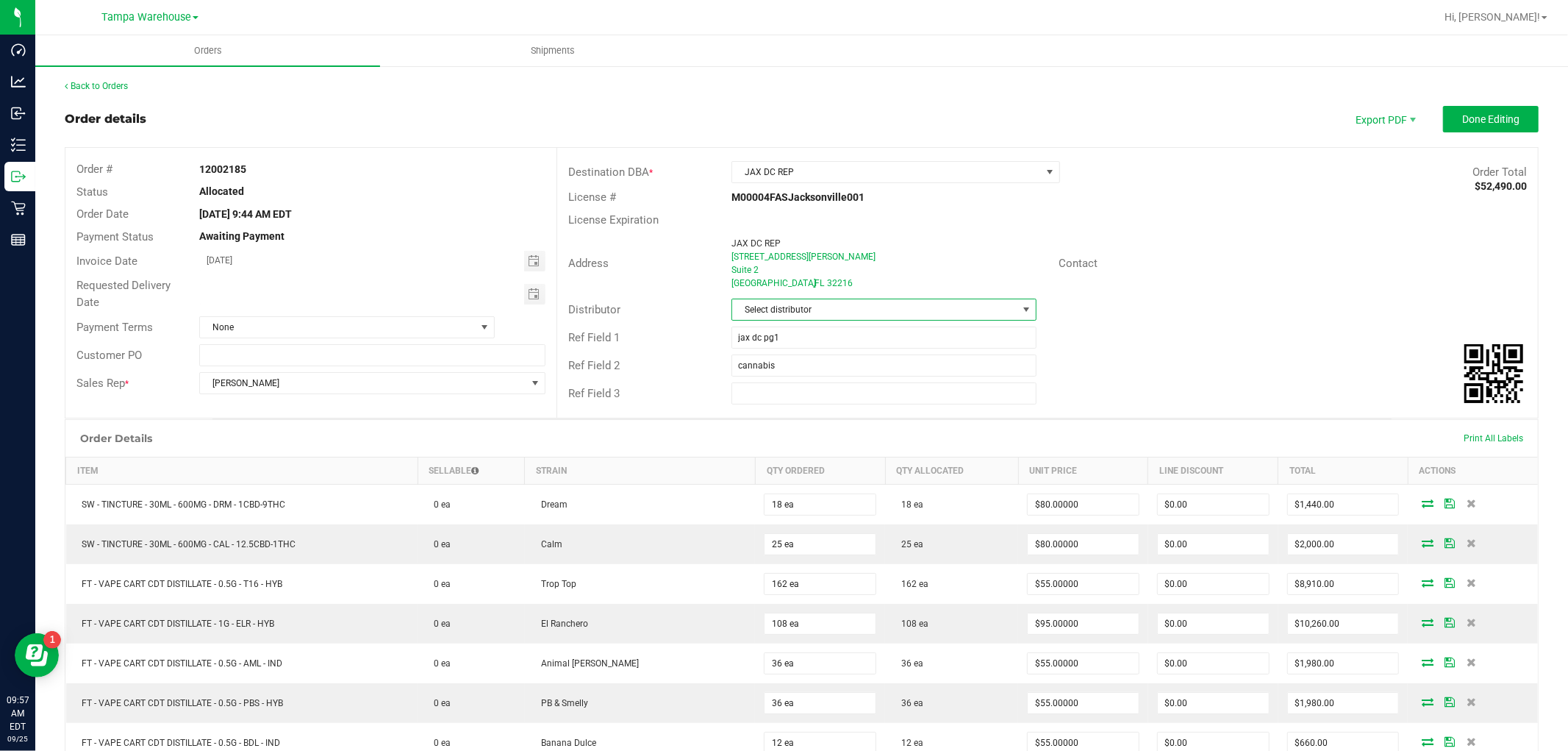
click at [775, 305] on span "Select distributor" at bounding box center [875, 309] width 285 height 21
type input "tam"
click at [761, 396] on li "Tampa Warehouse" at bounding box center [877, 398] width 300 height 25
click at [532, 294] on span "Toggle calendar" at bounding box center [534, 293] width 12 height 12
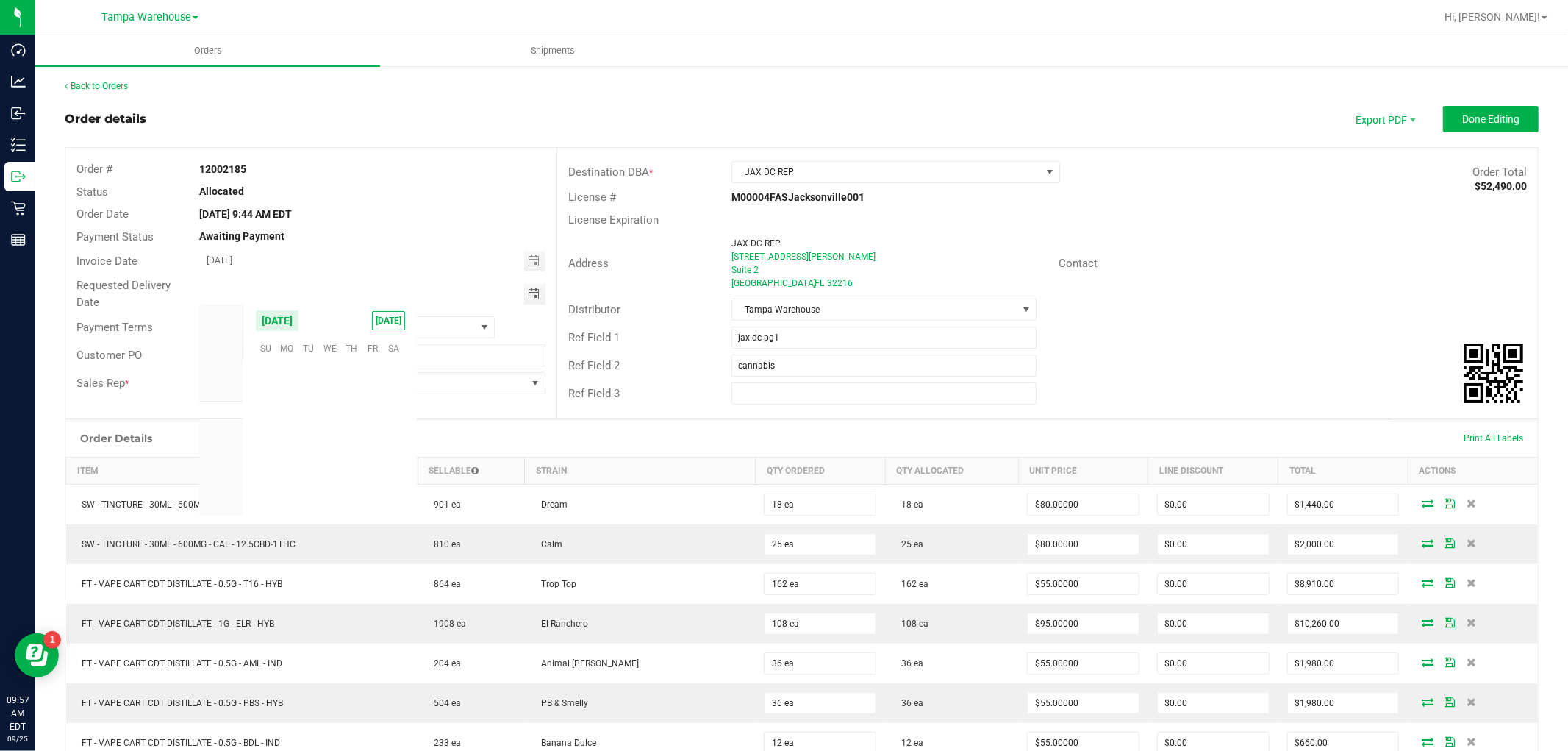
scroll to position [238439, 0]
click at [362, 442] on span "26" at bounding box center [372, 441] width 22 height 22
type input "[DATE]"
click at [1473, 126] on button "Done Editing" at bounding box center [1491, 119] width 95 height 26
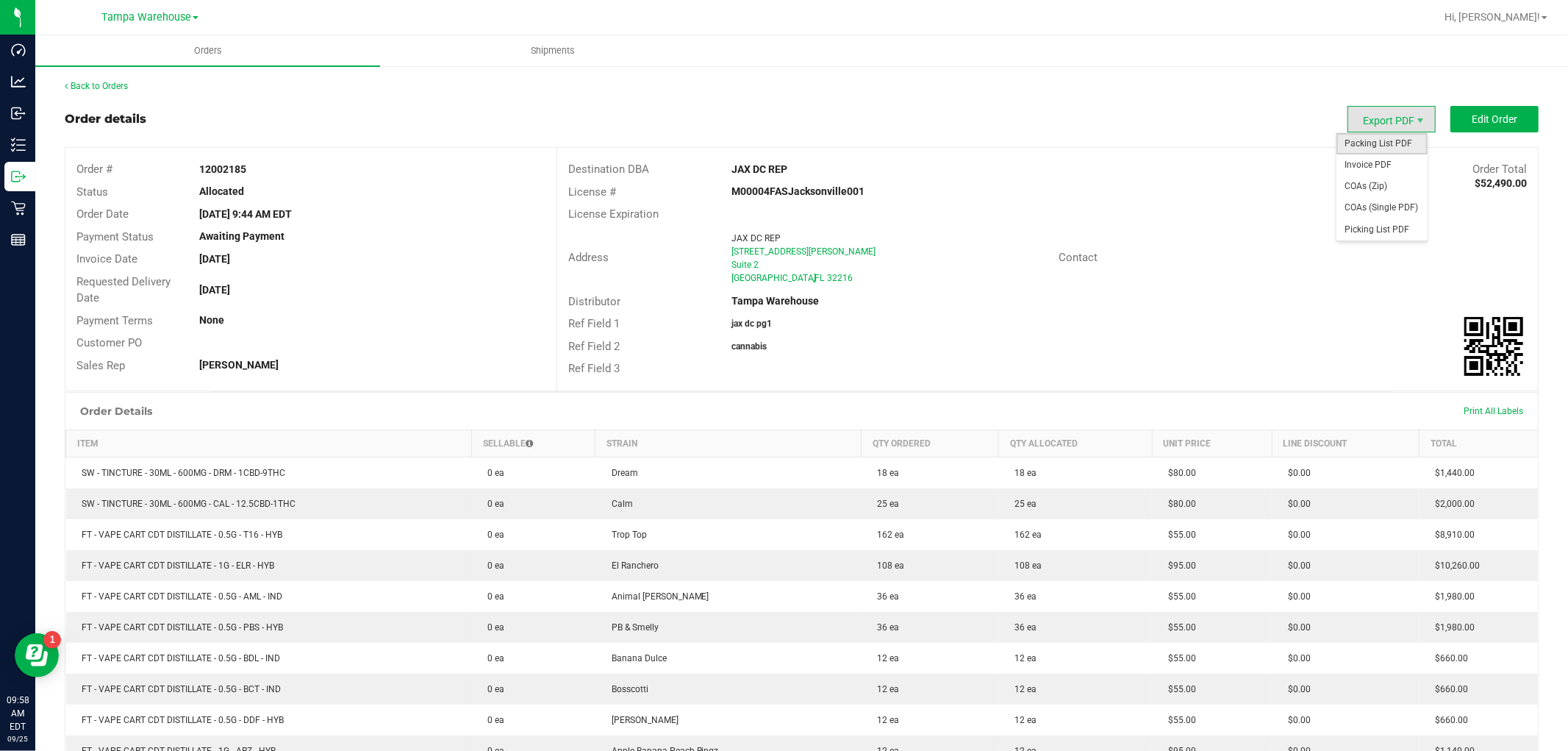
click at [1375, 142] on span "Packing List PDF" at bounding box center [1382, 144] width 91 height 22
click at [1509, 20] on span "Hi, [PERSON_NAME]!" at bounding box center [1492, 16] width 95 height 12
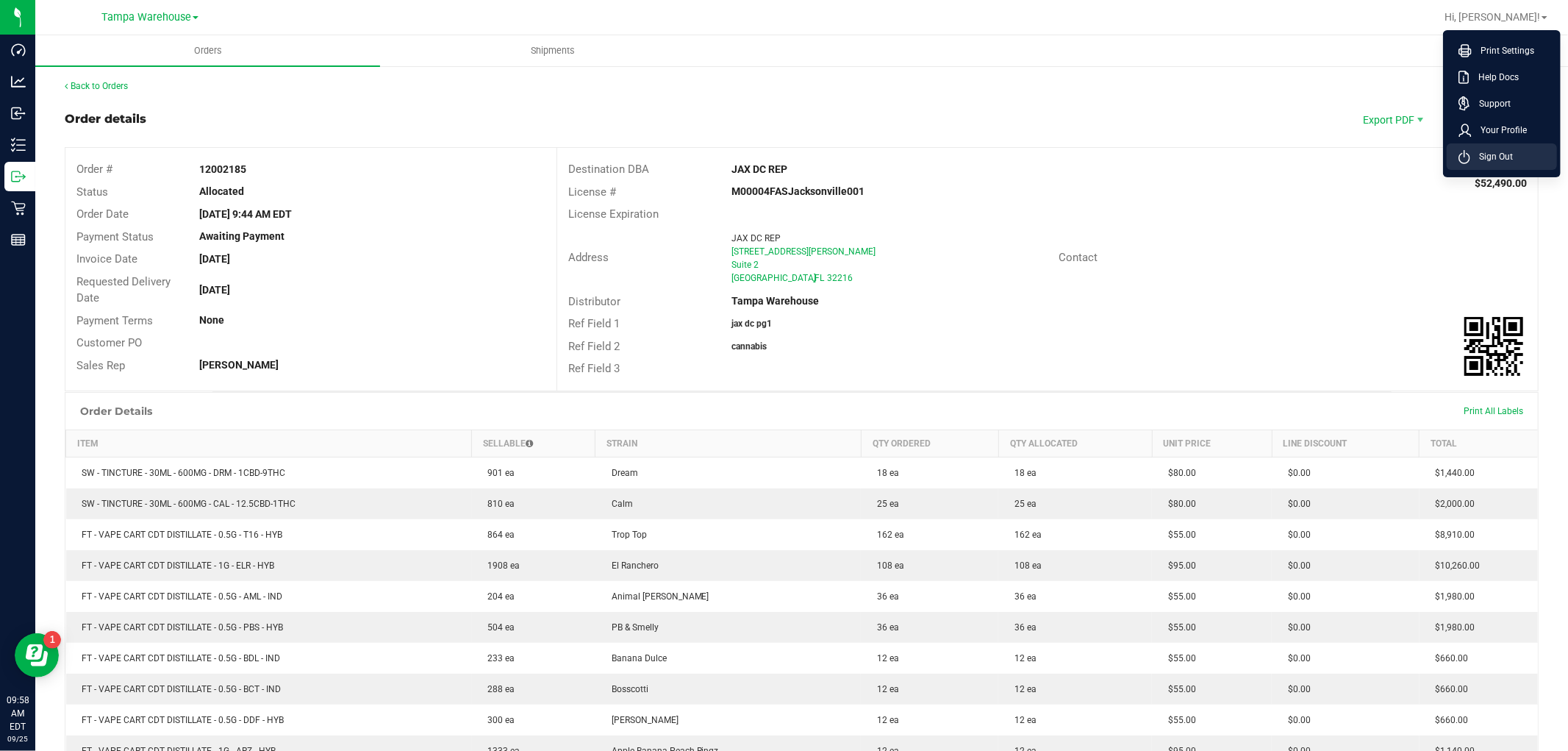
click at [1491, 149] on span "Sign Out" at bounding box center [1491, 156] width 43 height 15
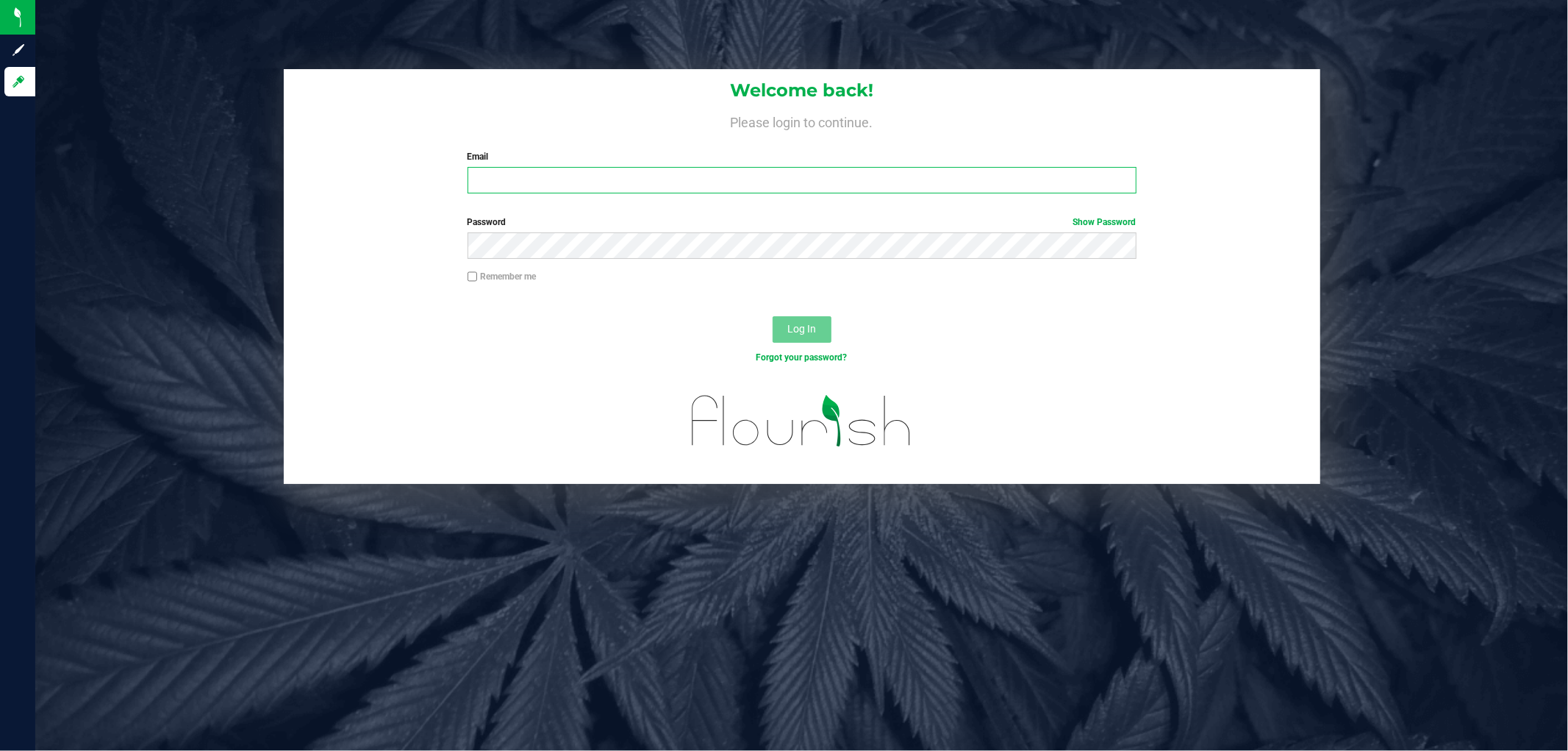
click at [531, 178] on input "Email" at bounding box center [802, 180] width 669 height 26
type input "[EMAIL_ADDRESS][DOMAIN_NAME]"
click at [773, 316] on button "Log In" at bounding box center [802, 329] width 59 height 26
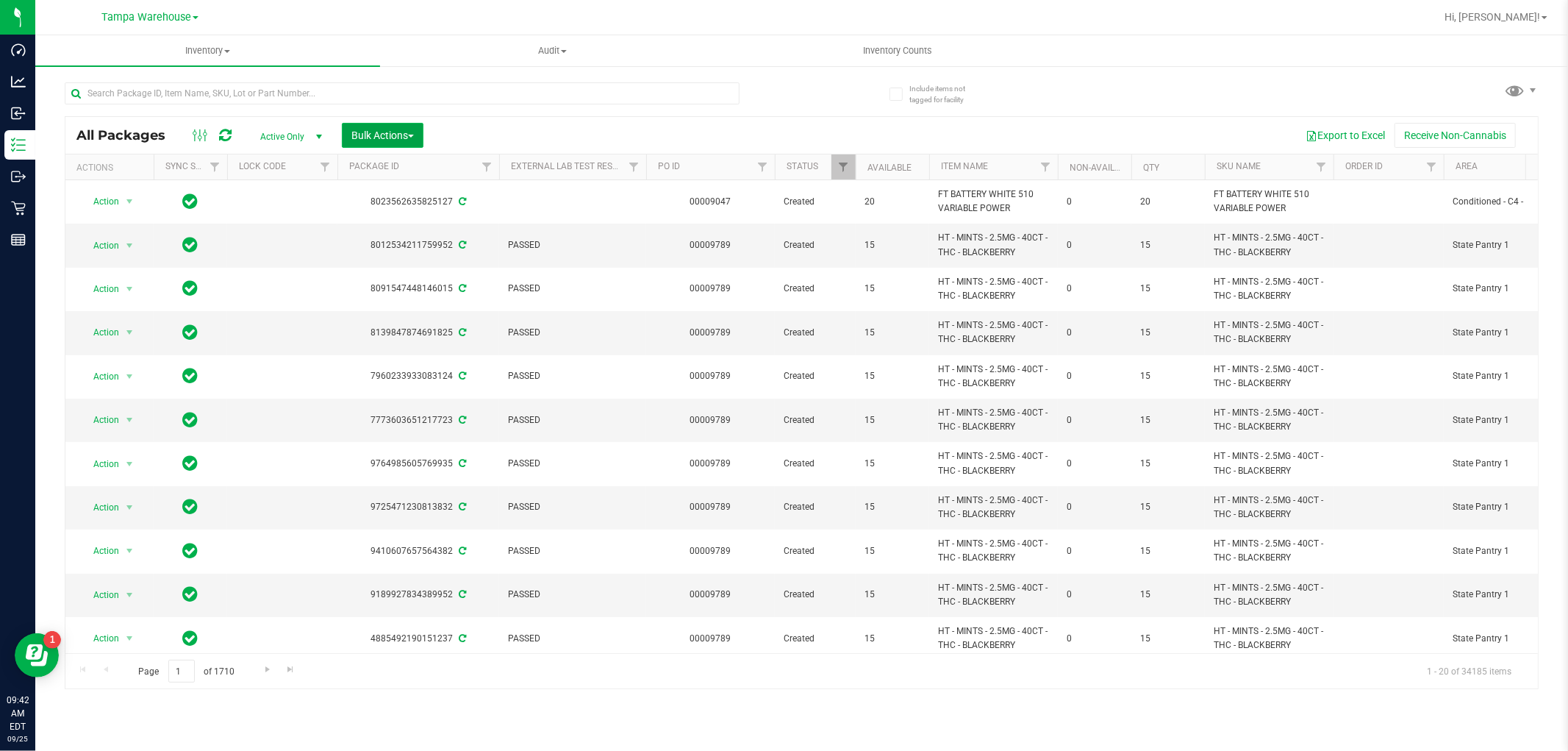
click at [405, 135] on span "Bulk Actions" at bounding box center [383, 135] width 63 height 12
click at [424, 166] on span "Add to outbound order" at bounding box center [400, 168] width 100 height 12
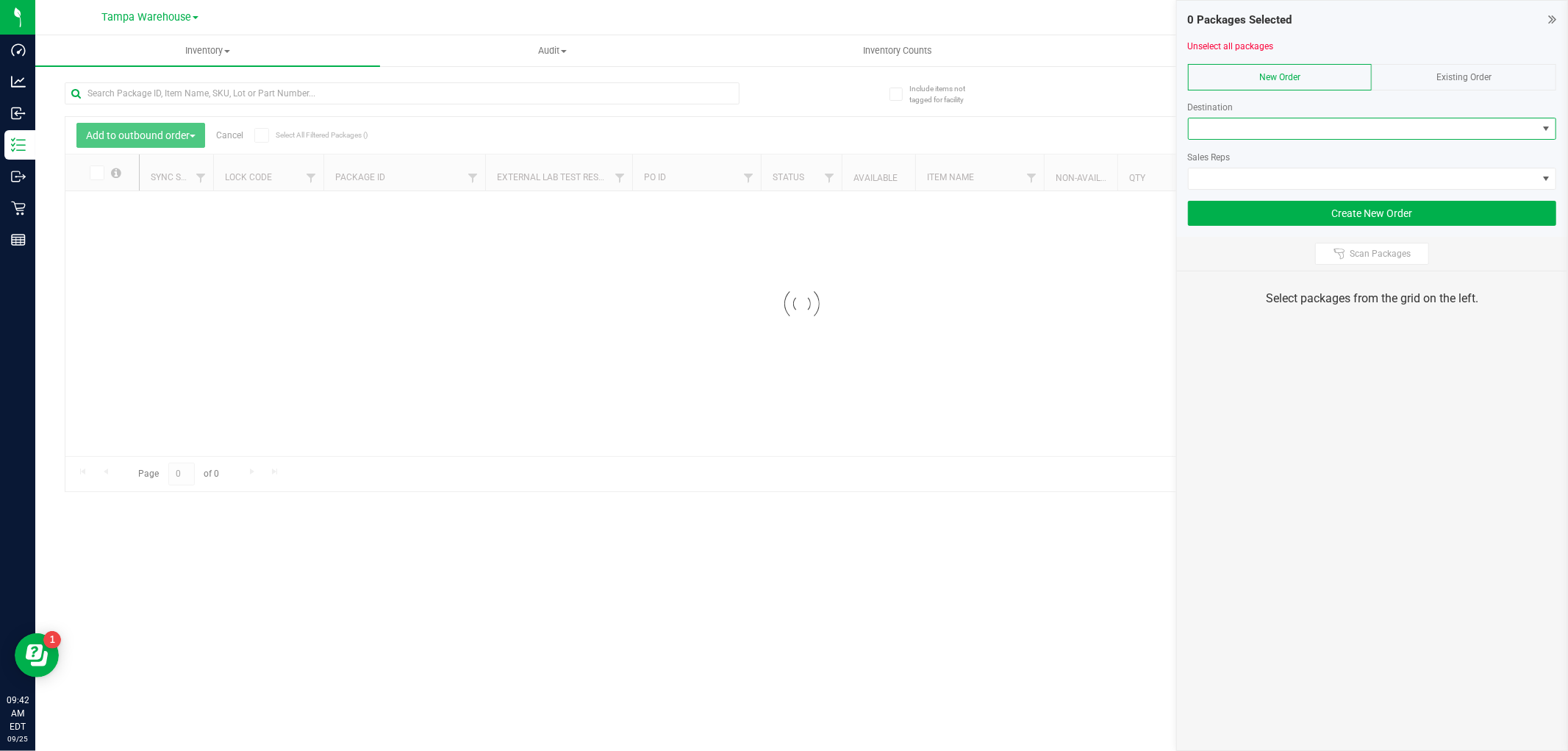
click at [1494, 121] on span at bounding box center [1363, 129] width 348 height 21
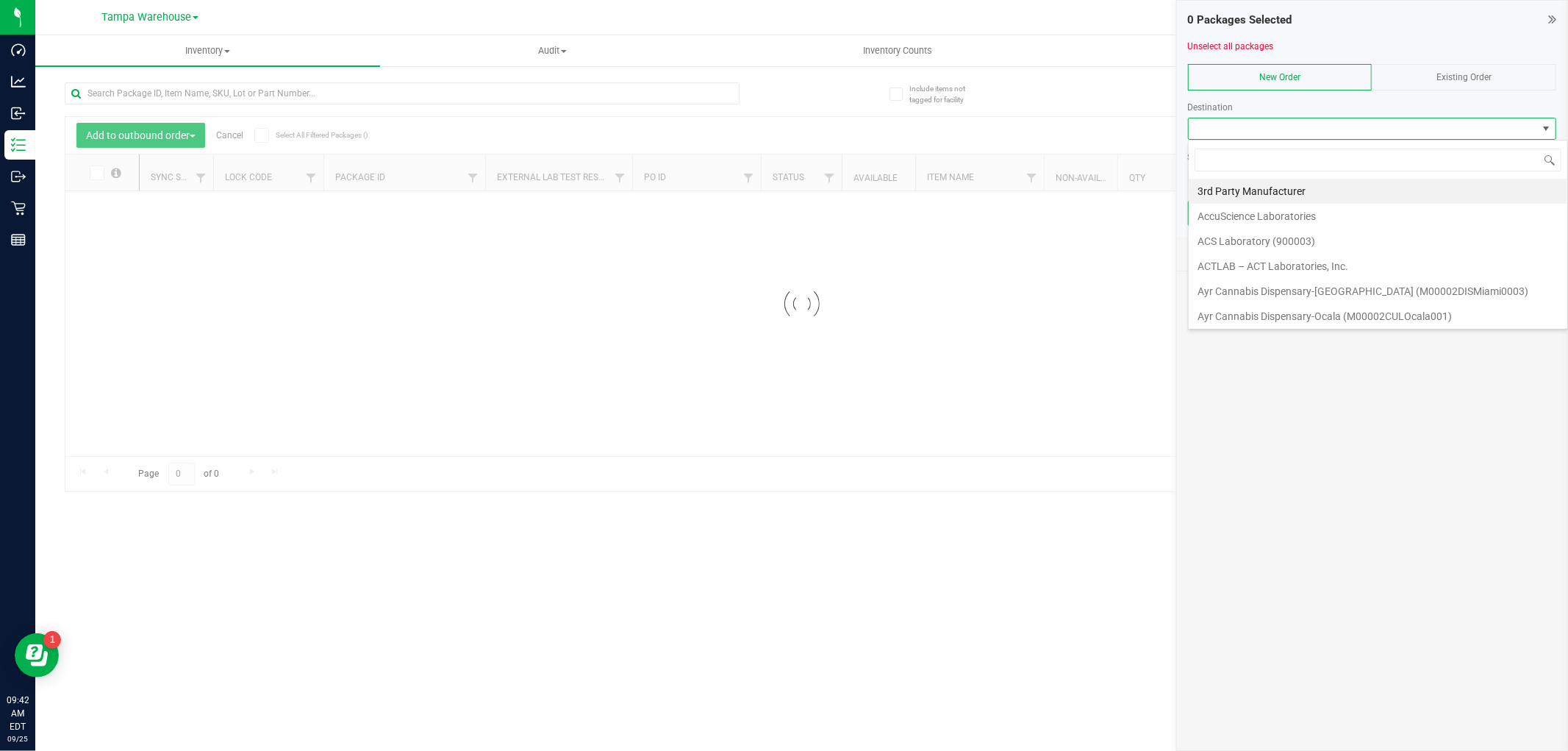
scroll to position [22, 369]
type input "JAX"
click at [1306, 214] on li "JAX DC REP" at bounding box center [1372, 216] width 367 height 25
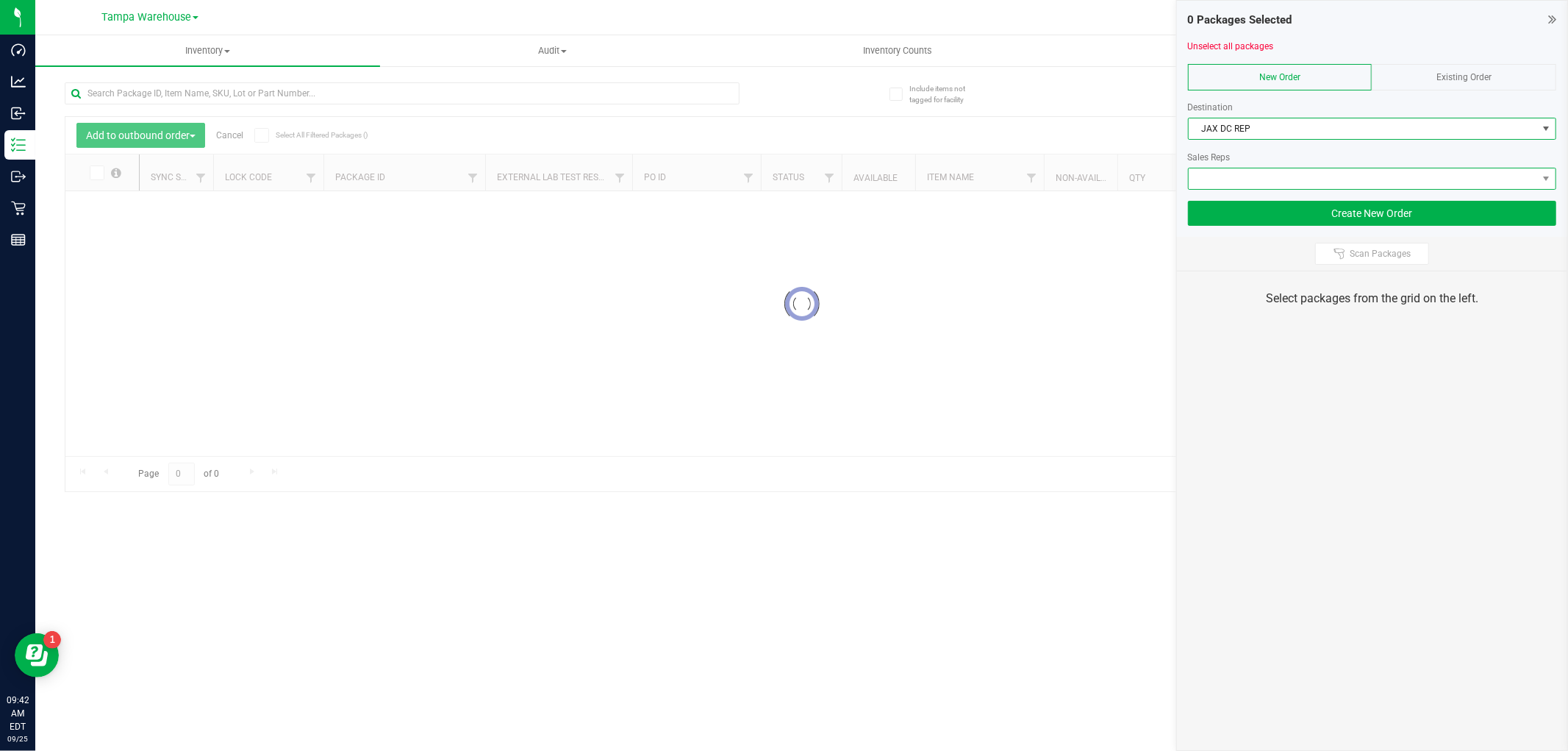
click at [1319, 170] on span at bounding box center [1363, 178] width 348 height 21
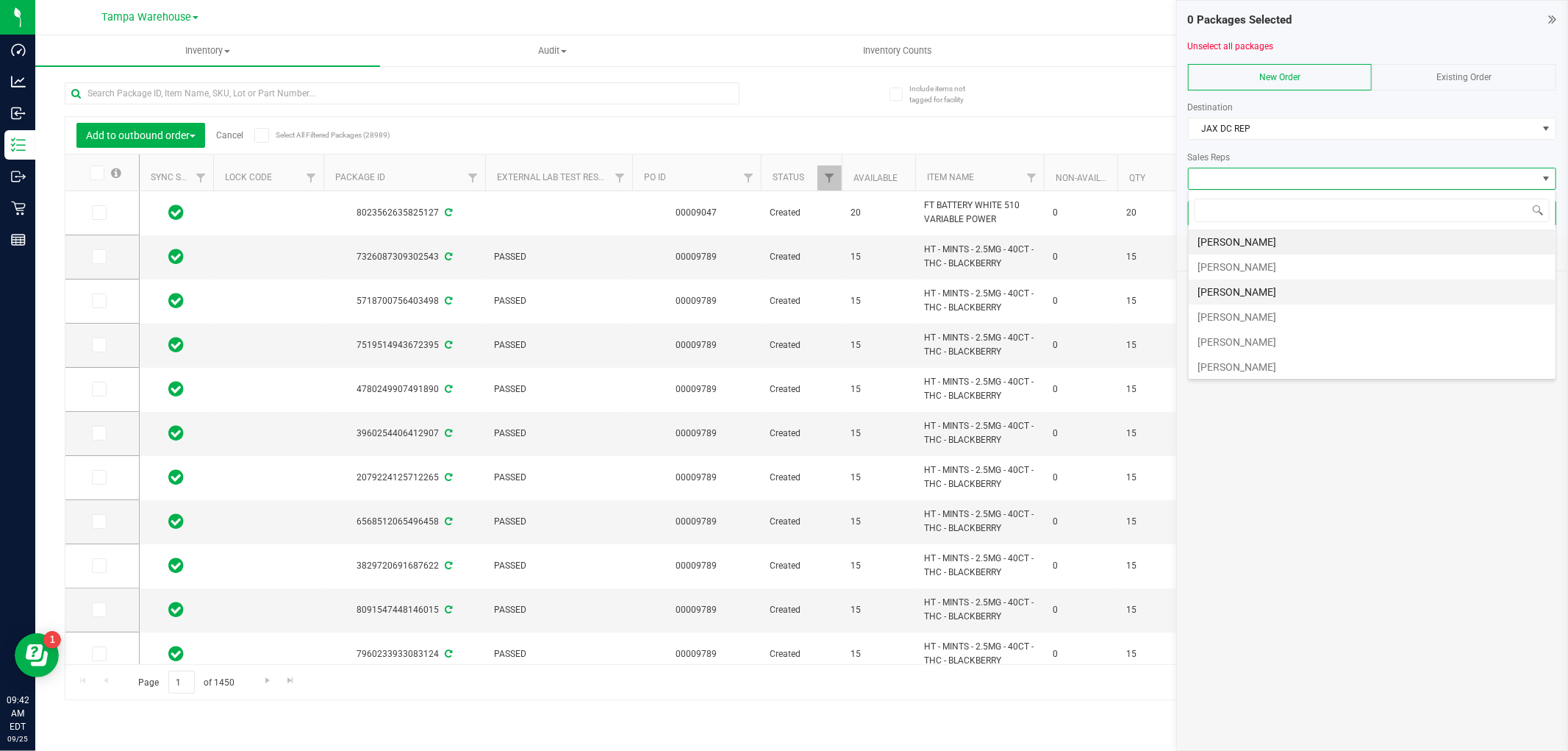
scroll to position [81, 0]
click at [1319, 311] on li "[PERSON_NAME]" at bounding box center [1372, 310] width 367 height 25
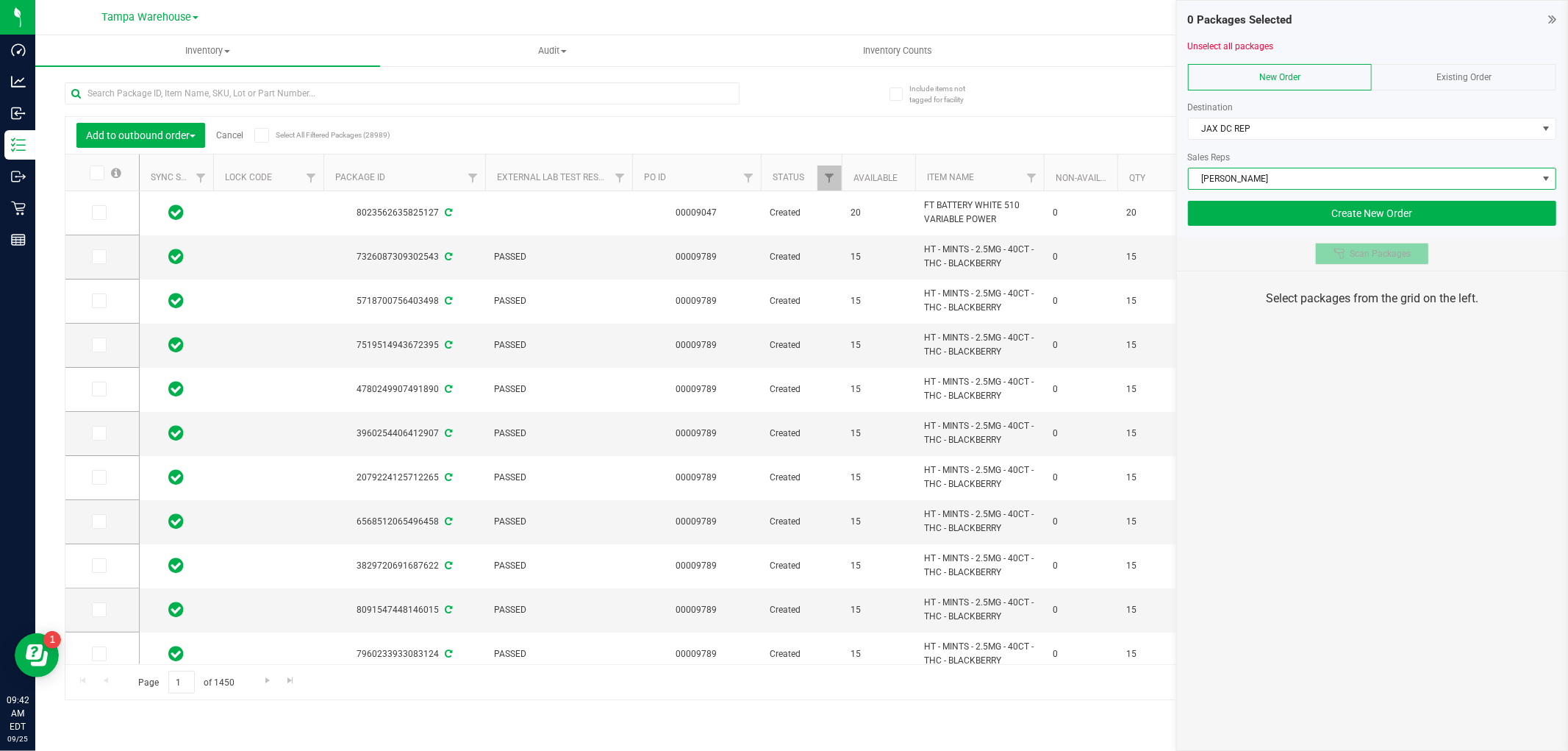
click at [1391, 253] on span "Scan Packages" at bounding box center [1380, 253] width 61 height 12
click at [1391, 439] on div "0 Packages Selected Unselect all packages New Order Existing Order Destination …" at bounding box center [1372, 376] width 392 height 751
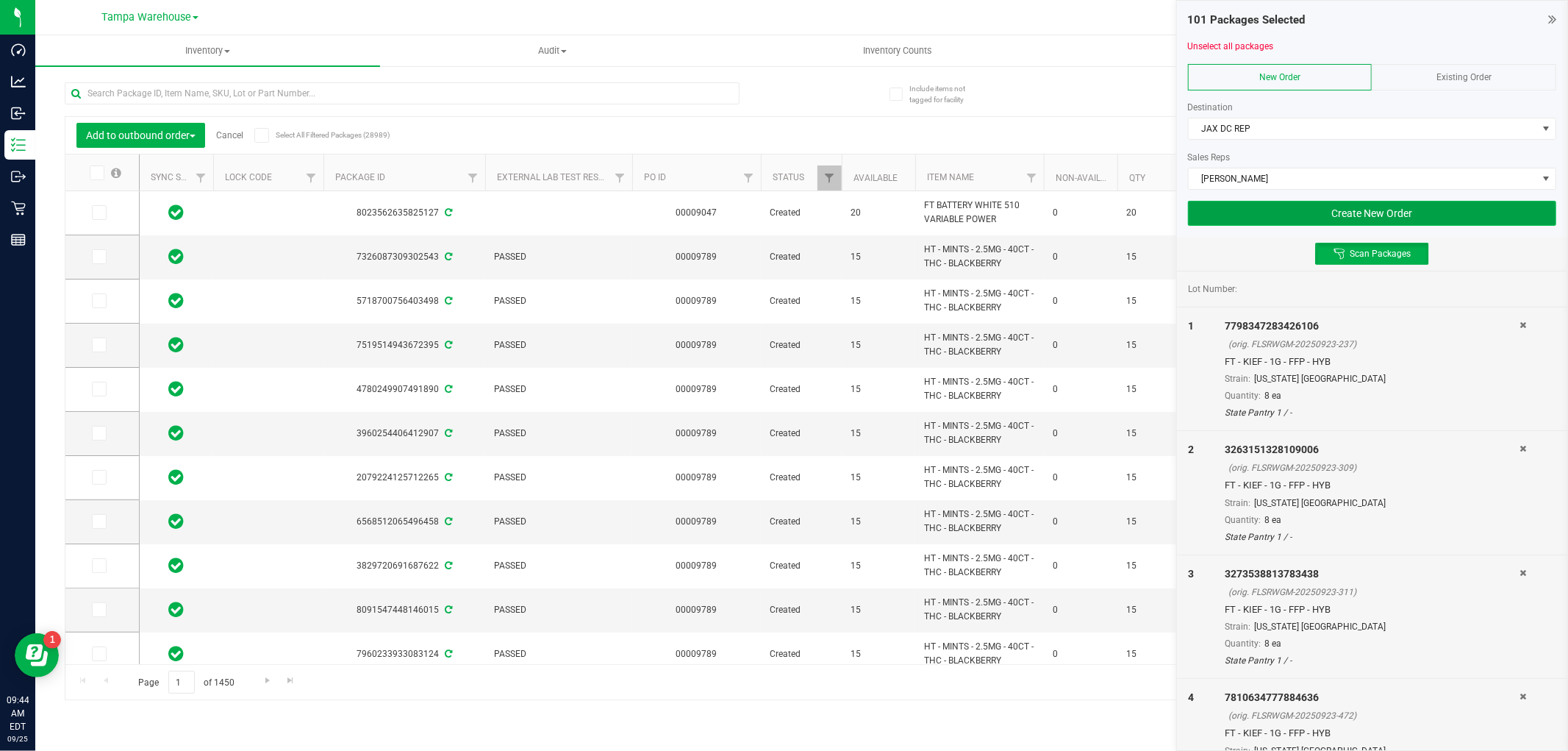
click at [1240, 210] on button "Create New Order" at bounding box center [1373, 213] width 369 height 25
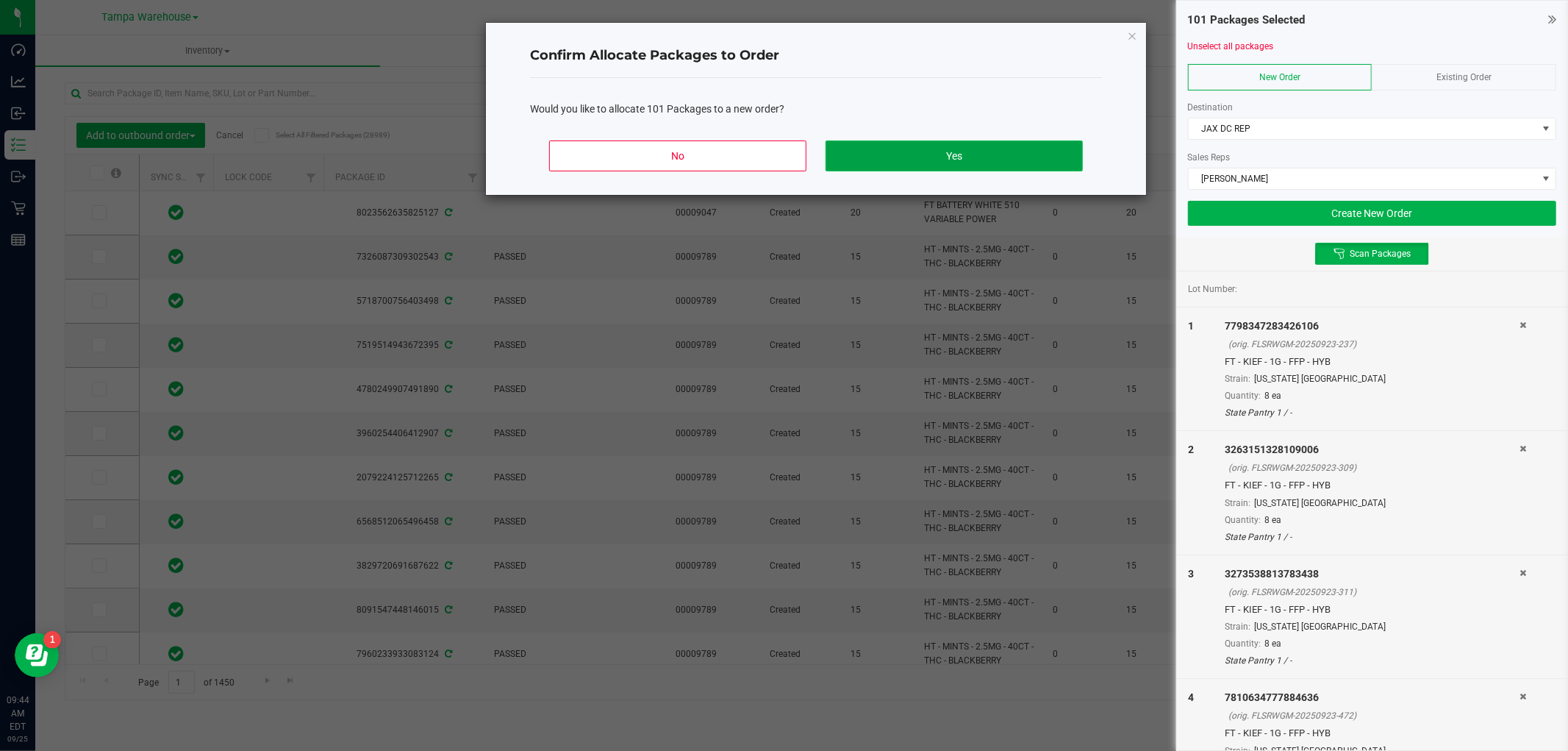
click at [1024, 153] on button "Yes" at bounding box center [954, 156] width 257 height 31
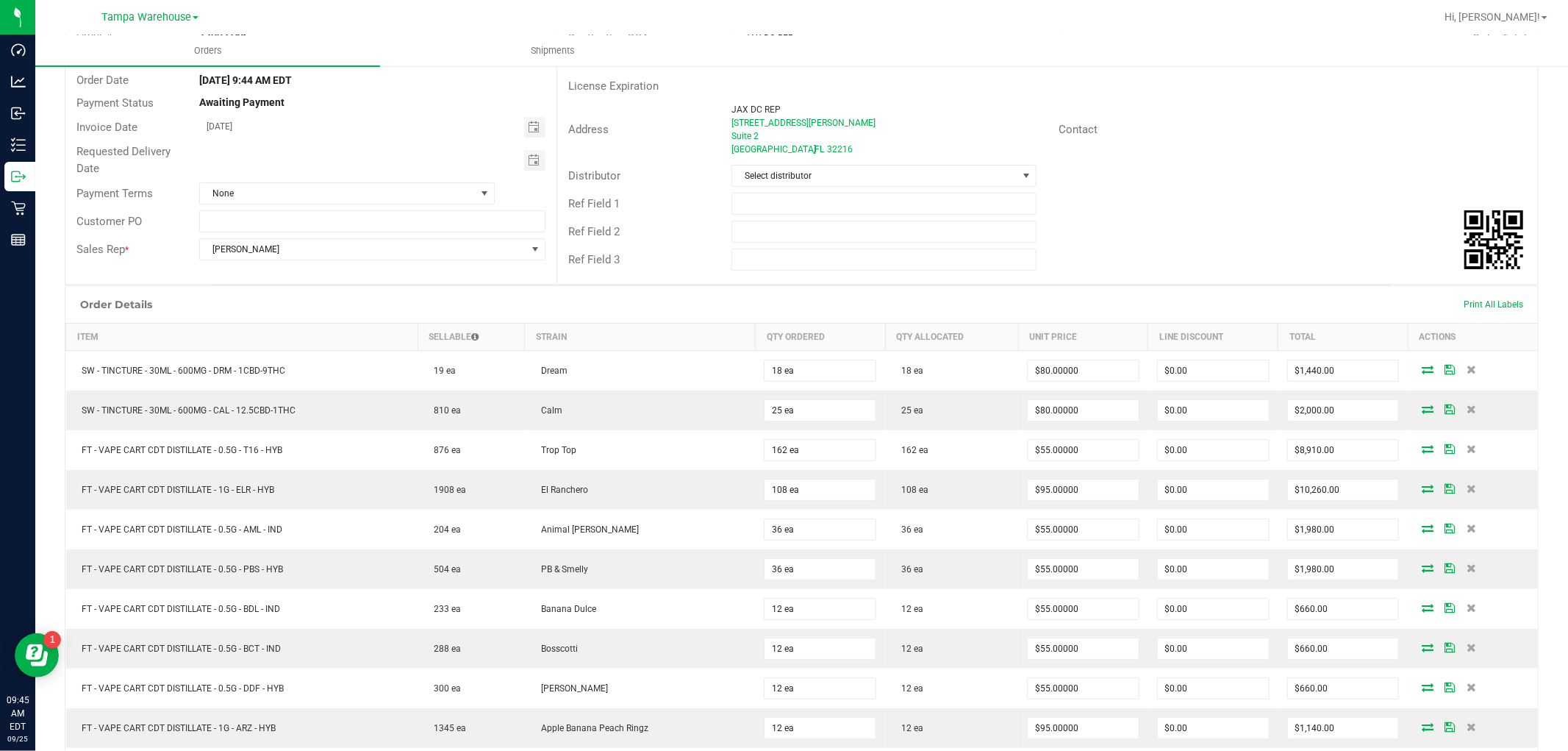
scroll to position [81, 0]
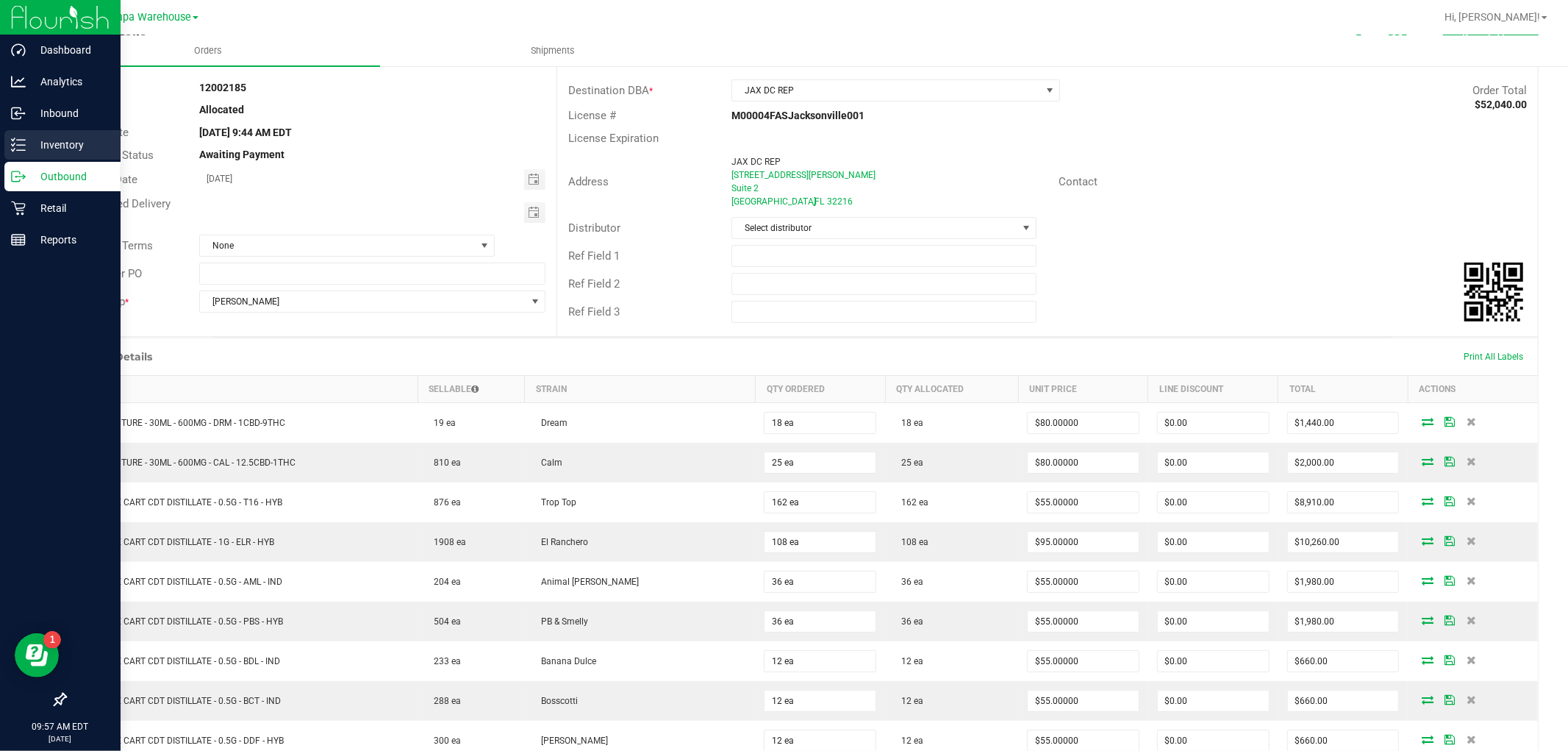
click at [63, 139] on p "Inventory" at bounding box center [70, 145] width 88 height 18
